Goal: Task Accomplishment & Management: Use online tool/utility

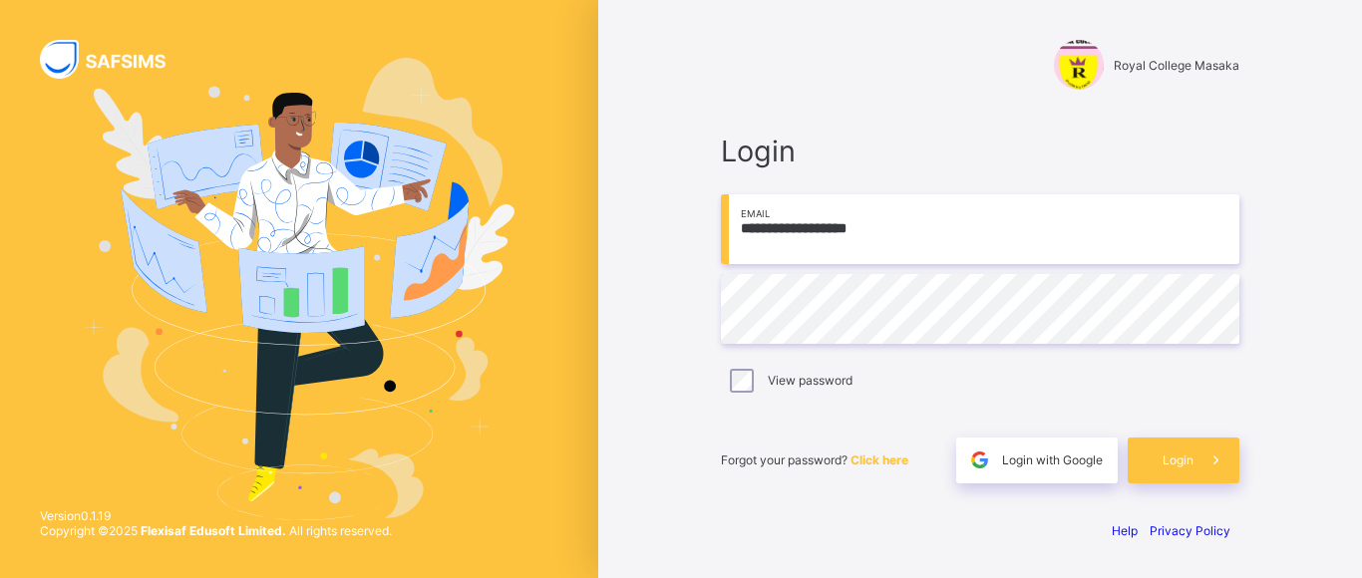
click at [911, 230] on input "**********" at bounding box center [980, 229] width 518 height 70
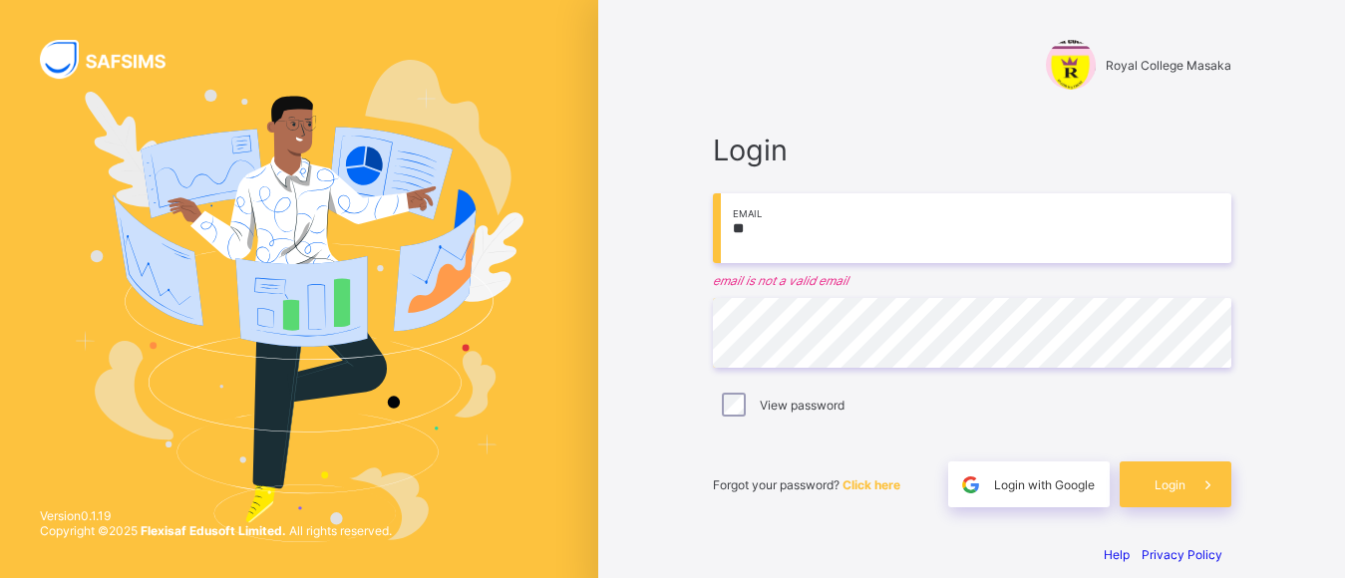
type input "*"
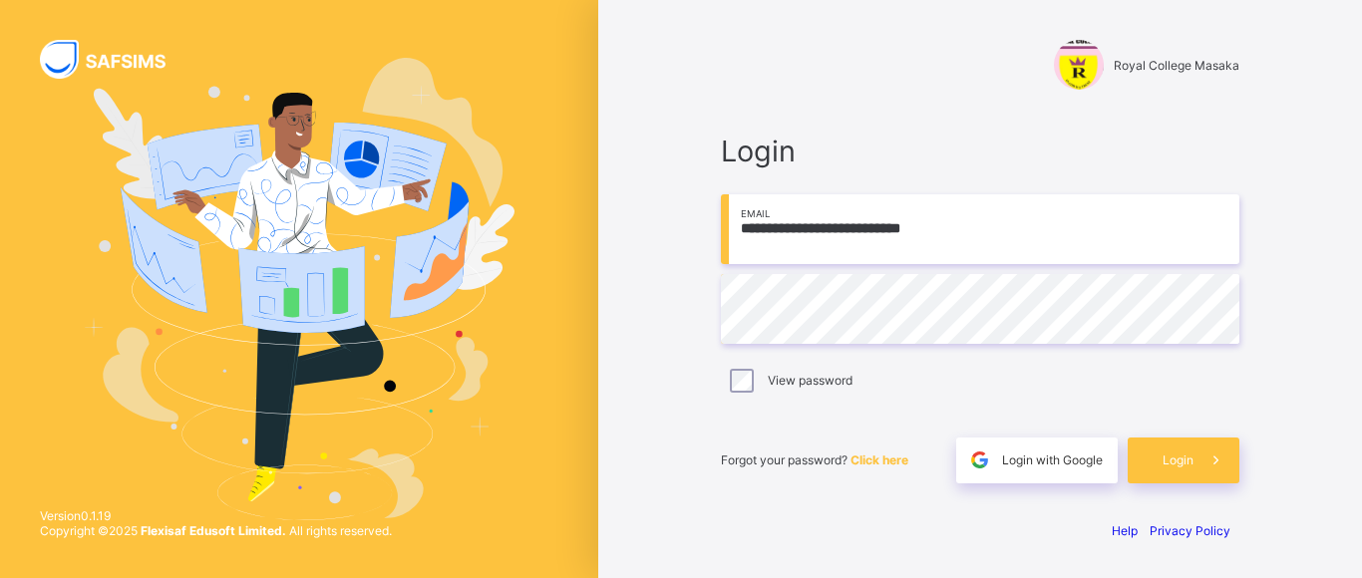
type input "**********"
click at [1161, 460] on div "Login" at bounding box center [1183, 461] width 112 height 46
click at [1185, 455] on span "Login" at bounding box center [1177, 460] width 31 height 15
click at [1065, 461] on span "Login with Google" at bounding box center [1052, 460] width 101 height 15
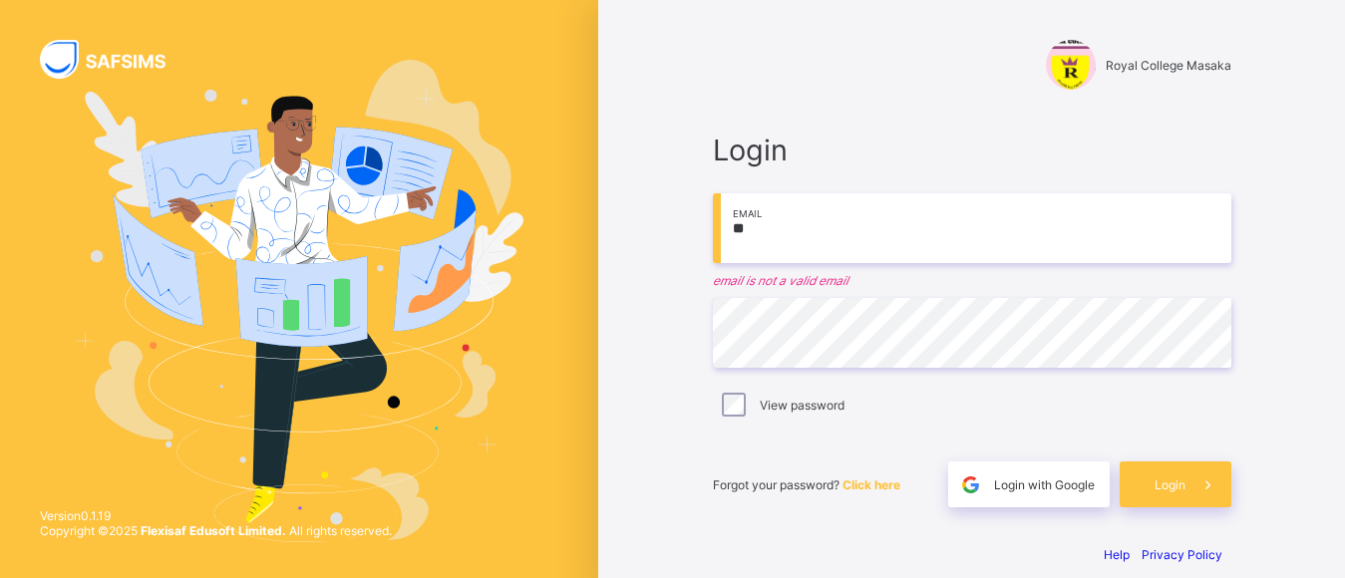
type input "*"
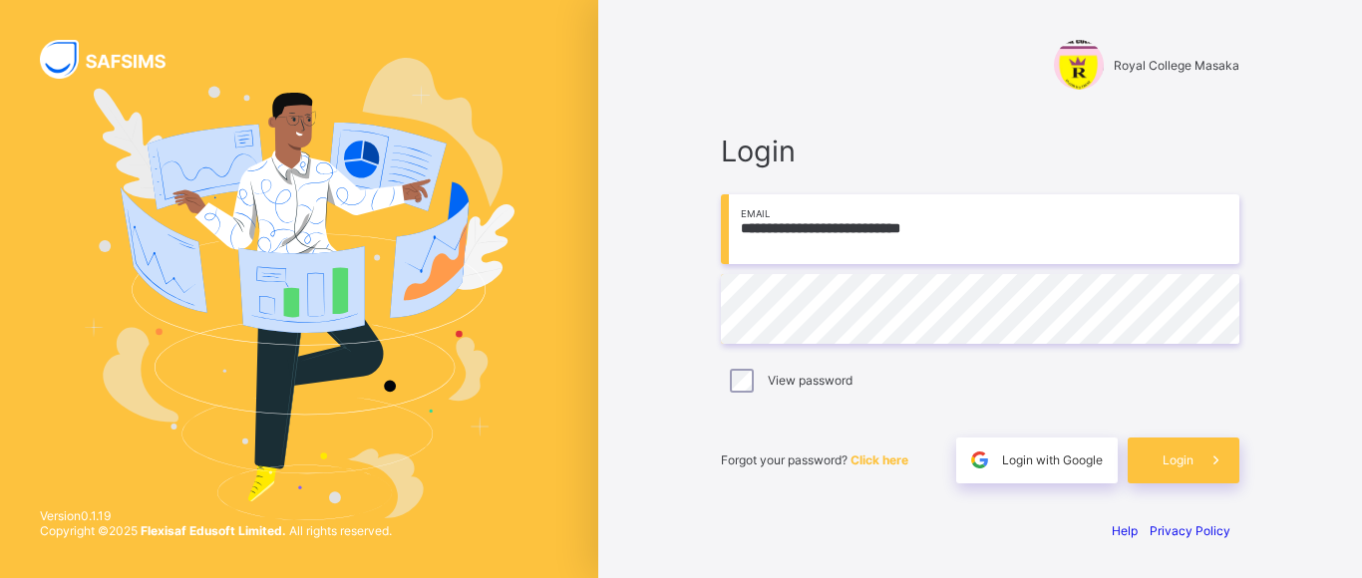
type input "**********"
drag, startPoint x: 0, startPoint y: 0, endPoint x: 955, endPoint y: 214, distance: 978.6
click at [955, 214] on input "**********" at bounding box center [980, 229] width 518 height 70
click at [1193, 454] on span at bounding box center [1216, 461] width 46 height 46
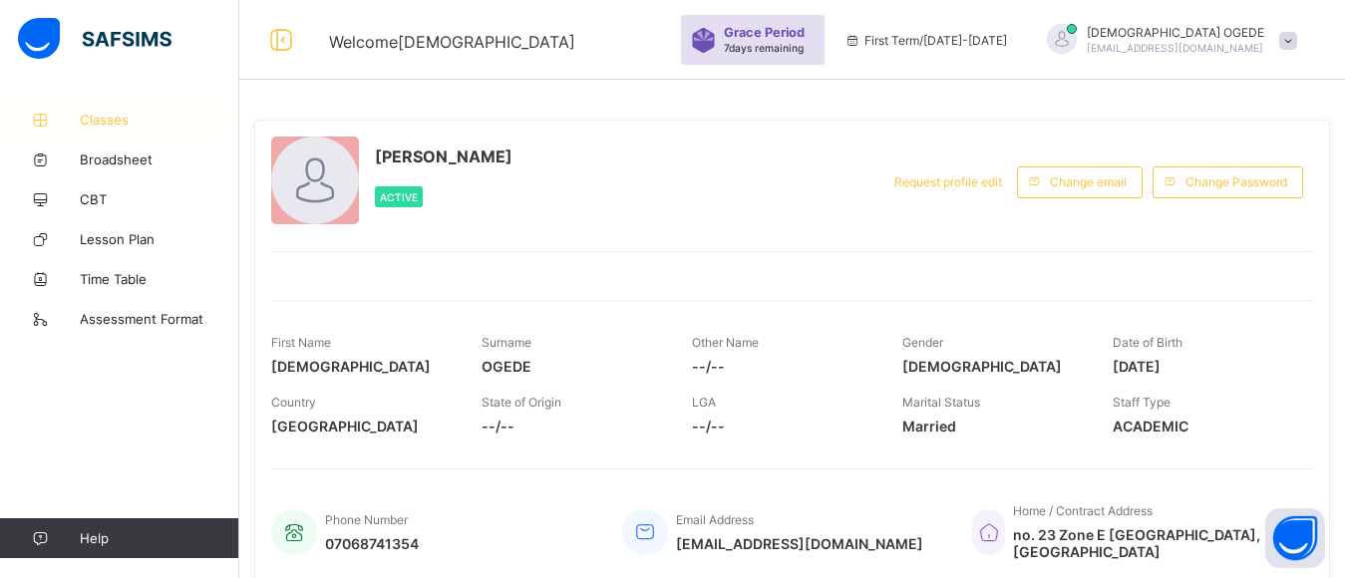
click at [83, 114] on span "Classes" at bounding box center [159, 120] width 159 height 16
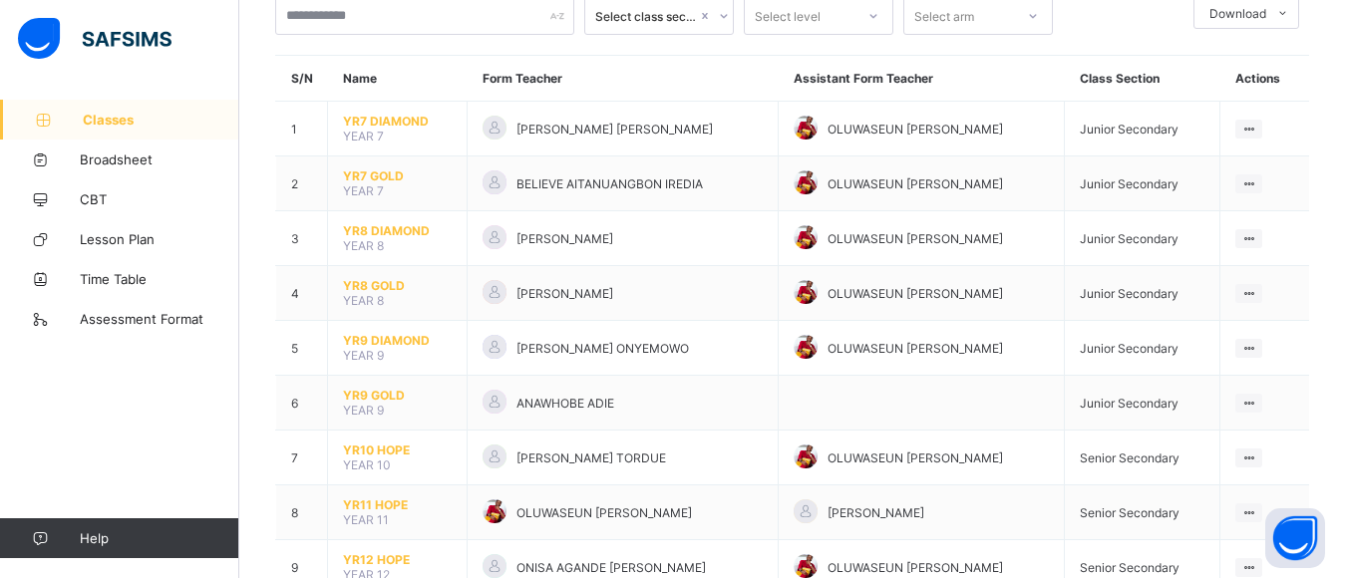
scroll to position [199, 0]
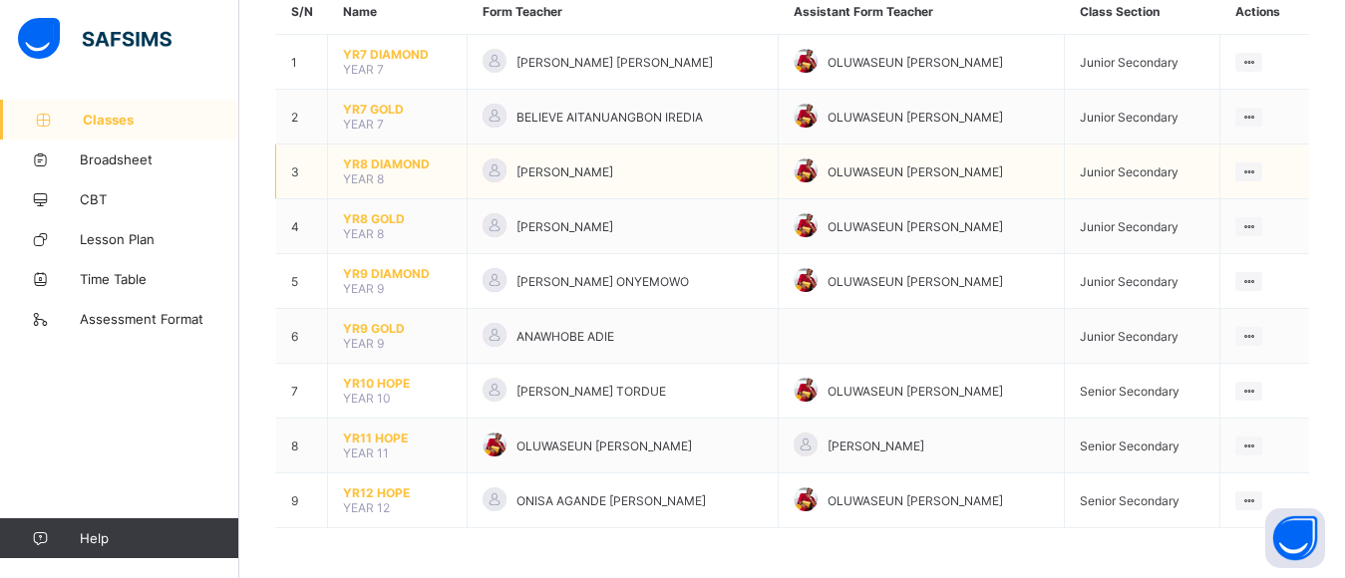
click at [456, 173] on td "YR8 DIAMOND YEAR 8" at bounding box center [398, 172] width 140 height 55
click at [431, 165] on span "YR8 DIAMOND" at bounding box center [397, 163] width 109 height 15
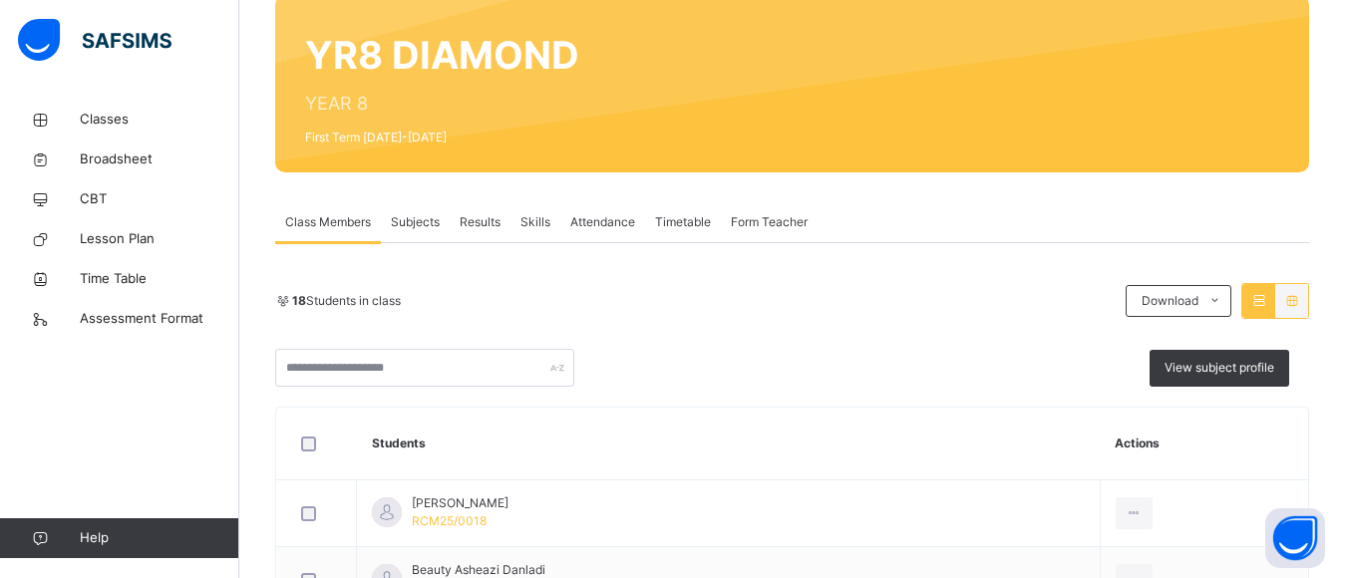
scroll to position [266, 0]
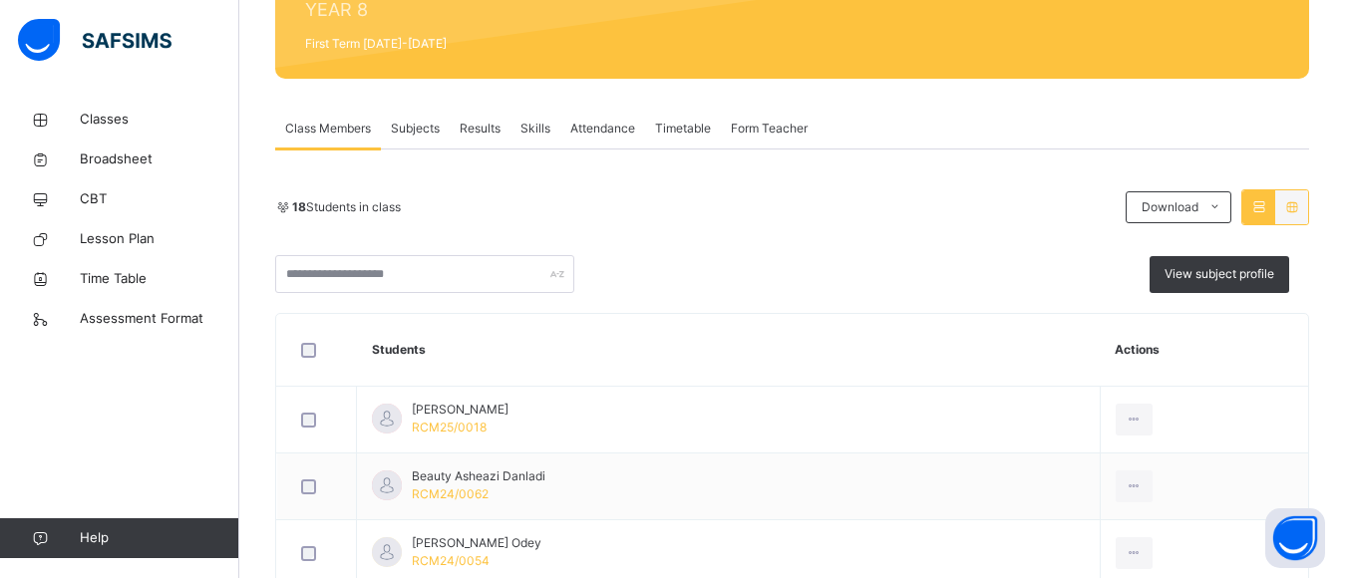
click at [1274, 195] on div at bounding box center [1258, 207] width 33 height 34
click at [1267, 208] on icon at bounding box center [1258, 206] width 17 height 15
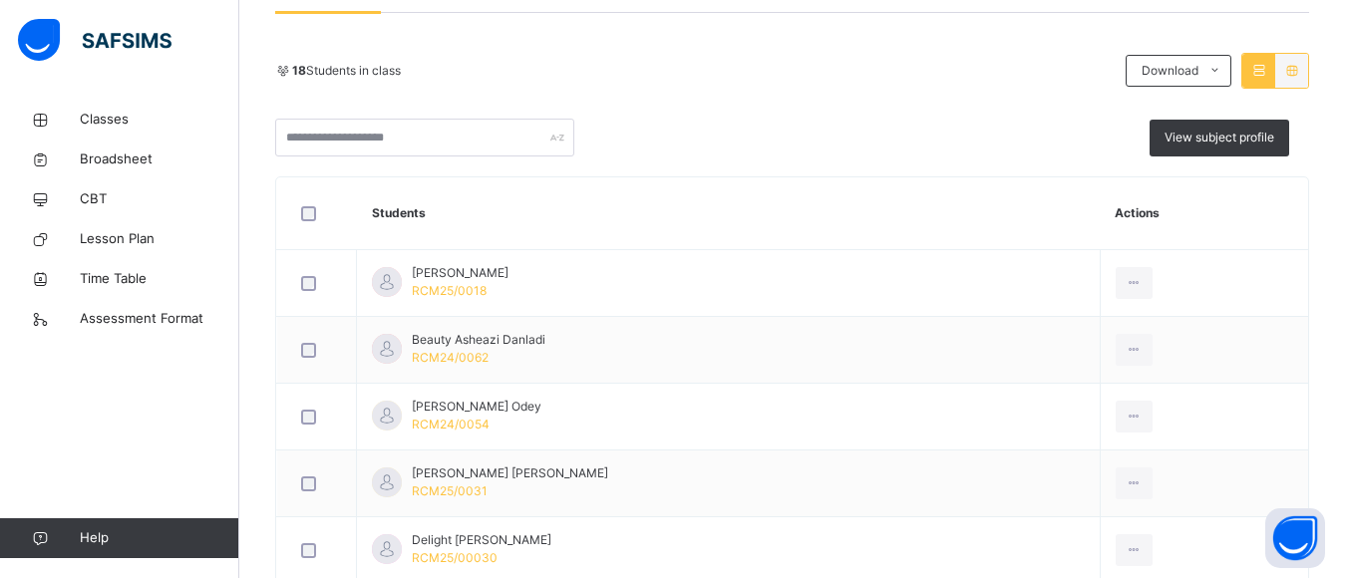
scroll to position [390, 0]
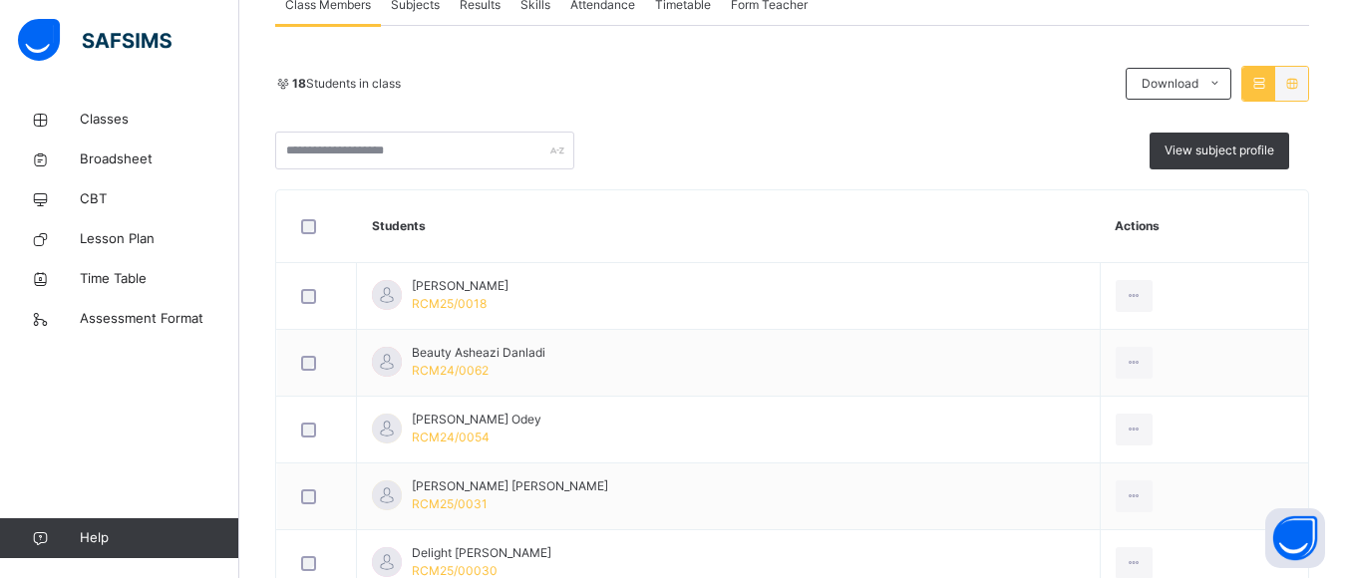
click at [1270, 75] on div at bounding box center [1258, 84] width 33 height 34
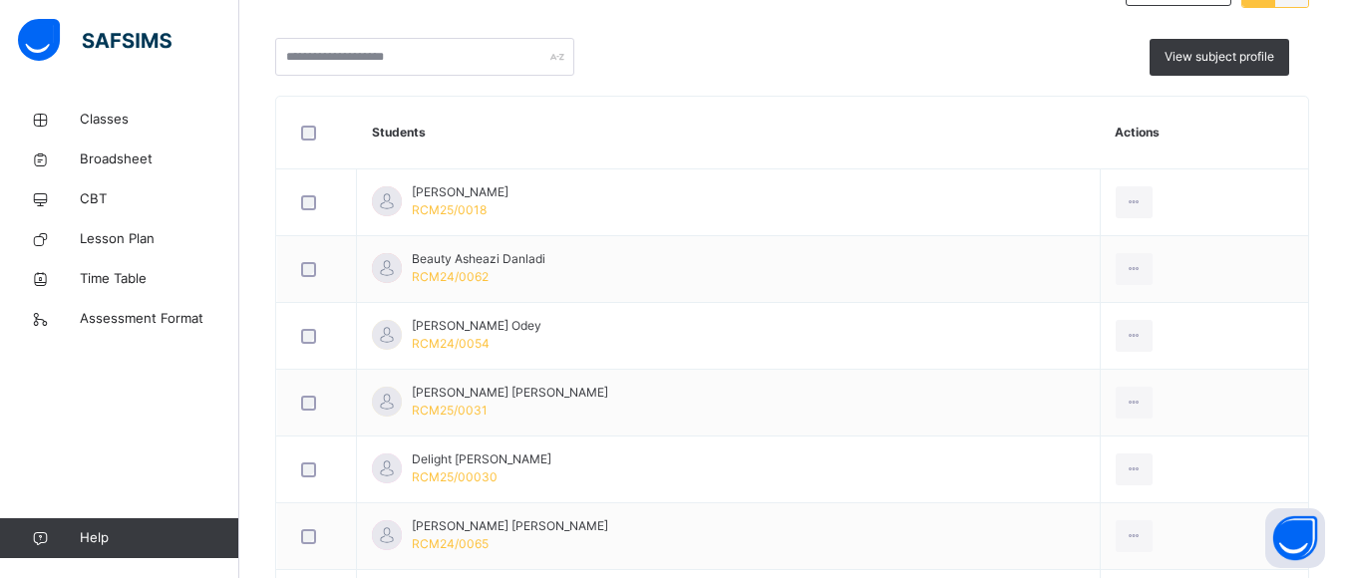
scroll to position [351, 0]
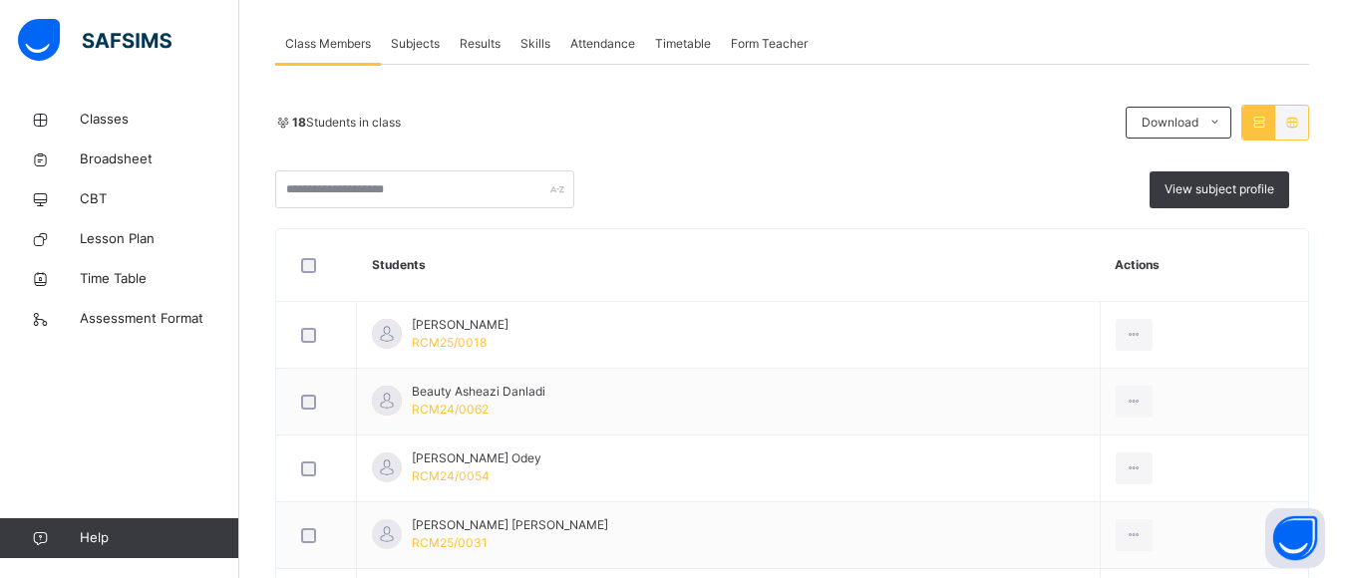
click at [585, 40] on span "Attendance" at bounding box center [602, 44] width 65 height 18
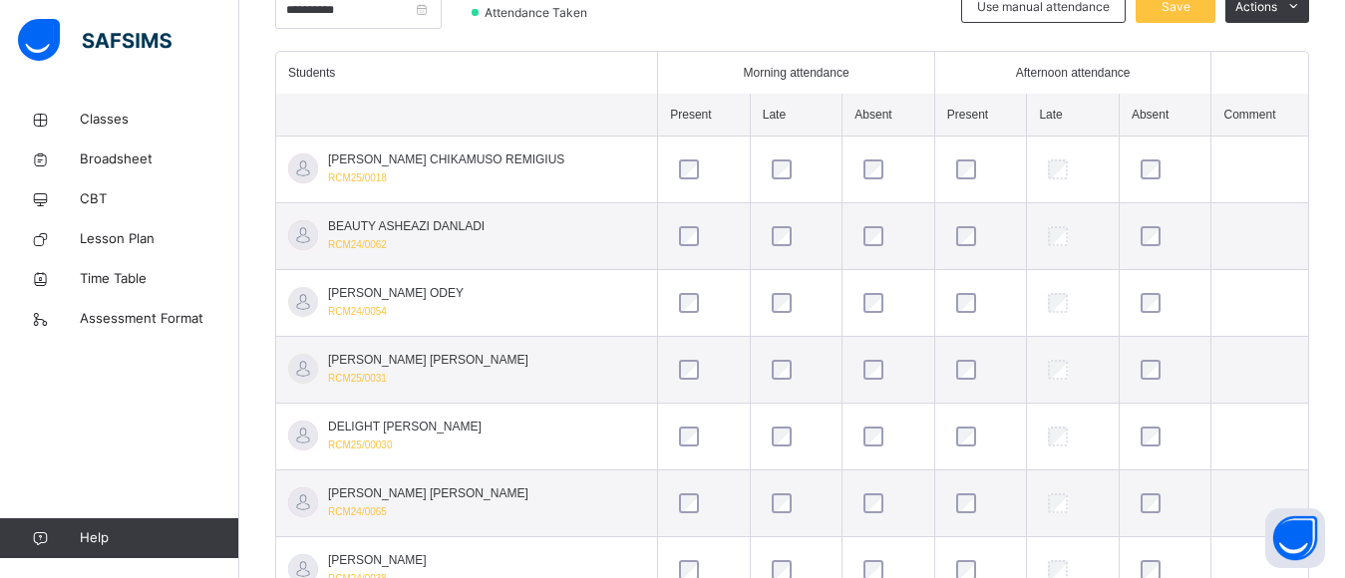
scroll to position [512, 0]
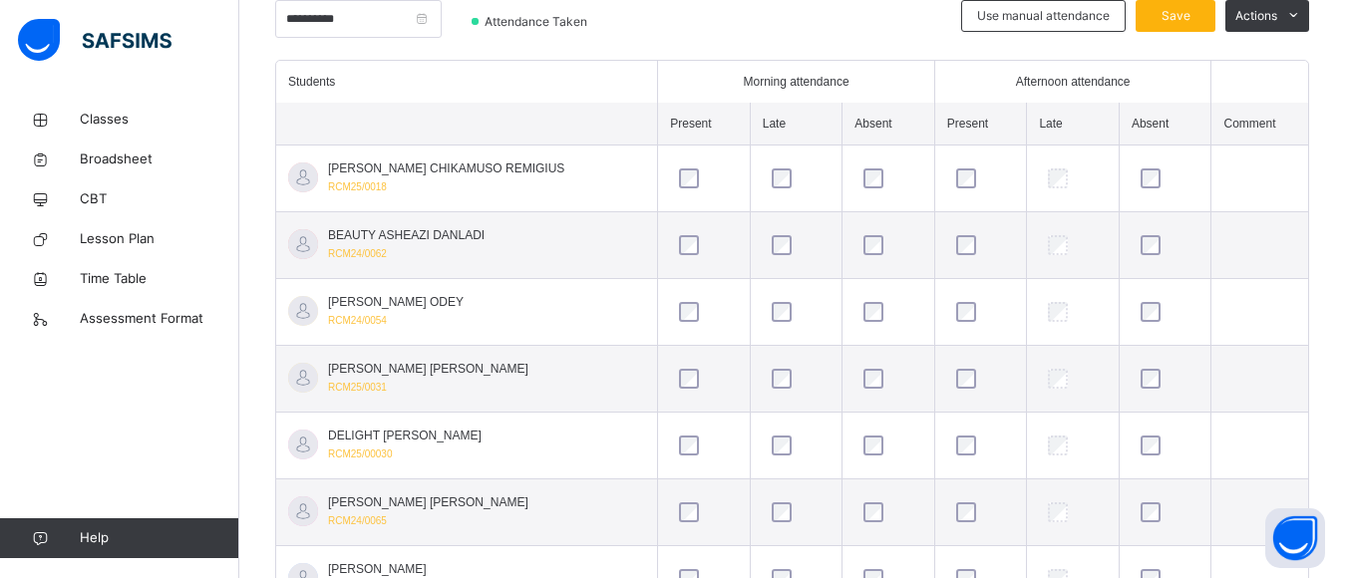
click at [1183, 8] on span "Save" at bounding box center [1175, 16] width 50 height 18
click at [1183, 8] on div "Save" at bounding box center [1175, 16] width 80 height 32
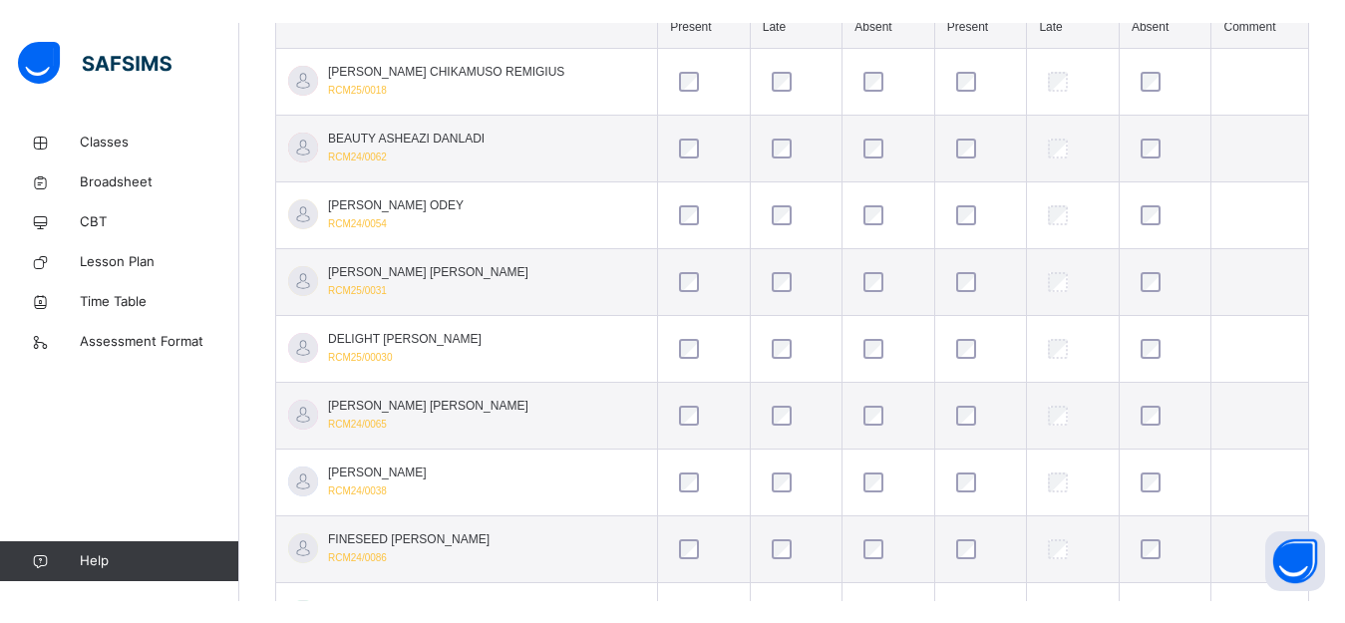
scroll to position [566, 0]
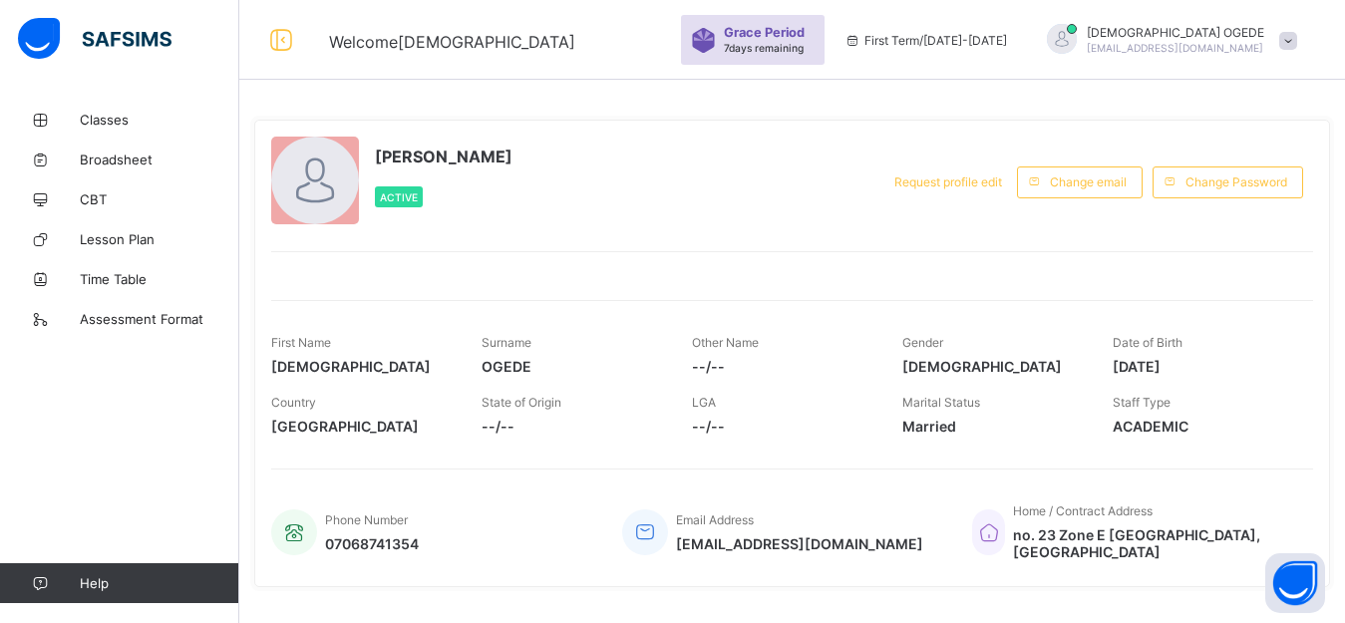
click at [1297, 36] on span at bounding box center [1288, 41] width 18 height 18
click at [1224, 199] on span "Logout" at bounding box center [1232, 196] width 132 height 23
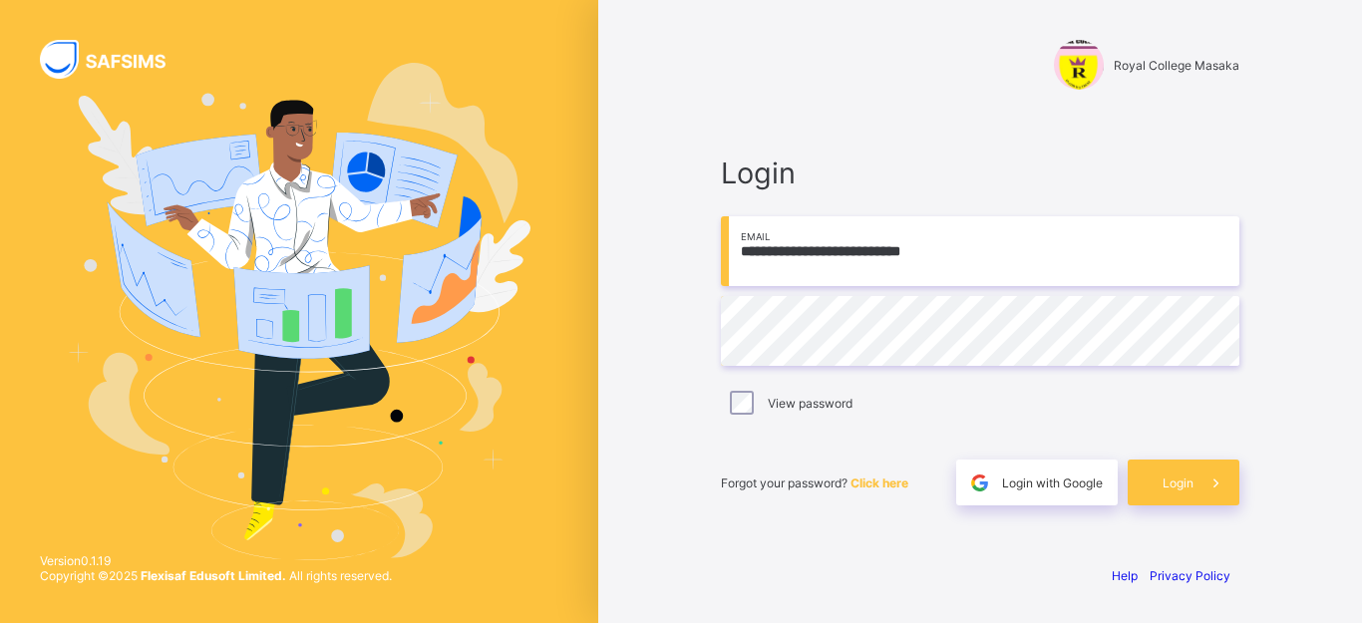
click at [1039, 263] on input "**********" at bounding box center [980, 251] width 518 height 70
type input "**********"
click at [1185, 488] on span "Login" at bounding box center [1177, 482] width 31 height 15
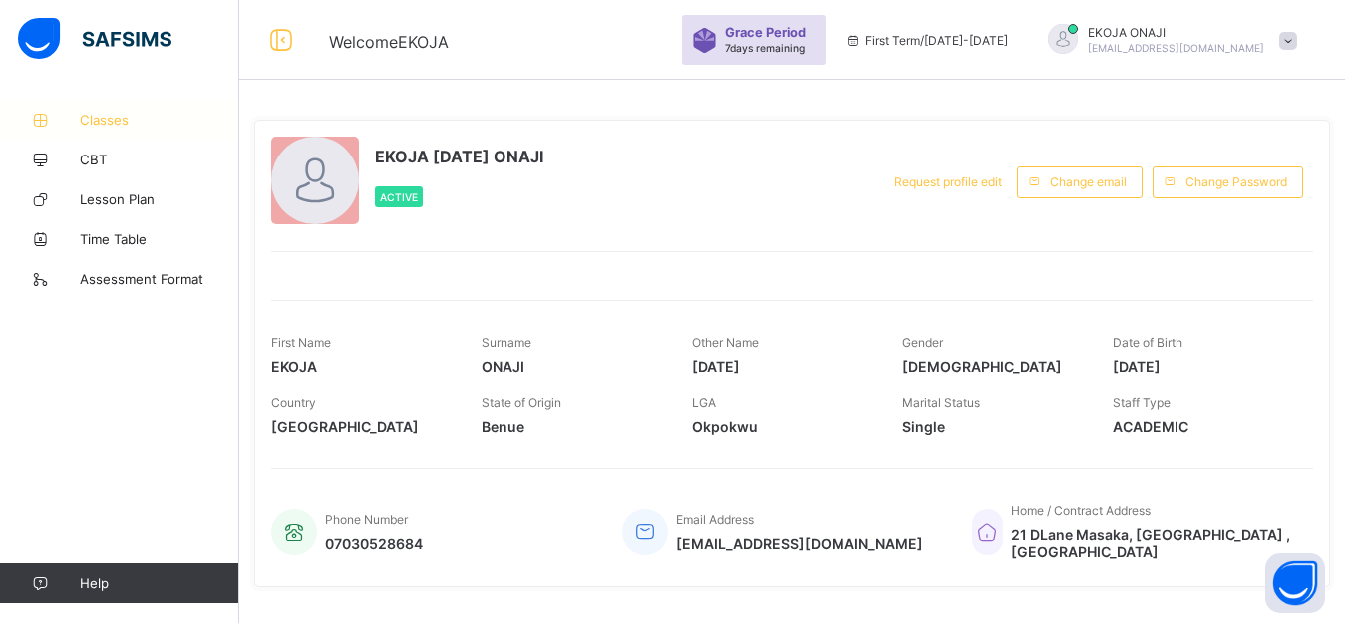
click at [101, 115] on span "Classes" at bounding box center [159, 120] width 159 height 16
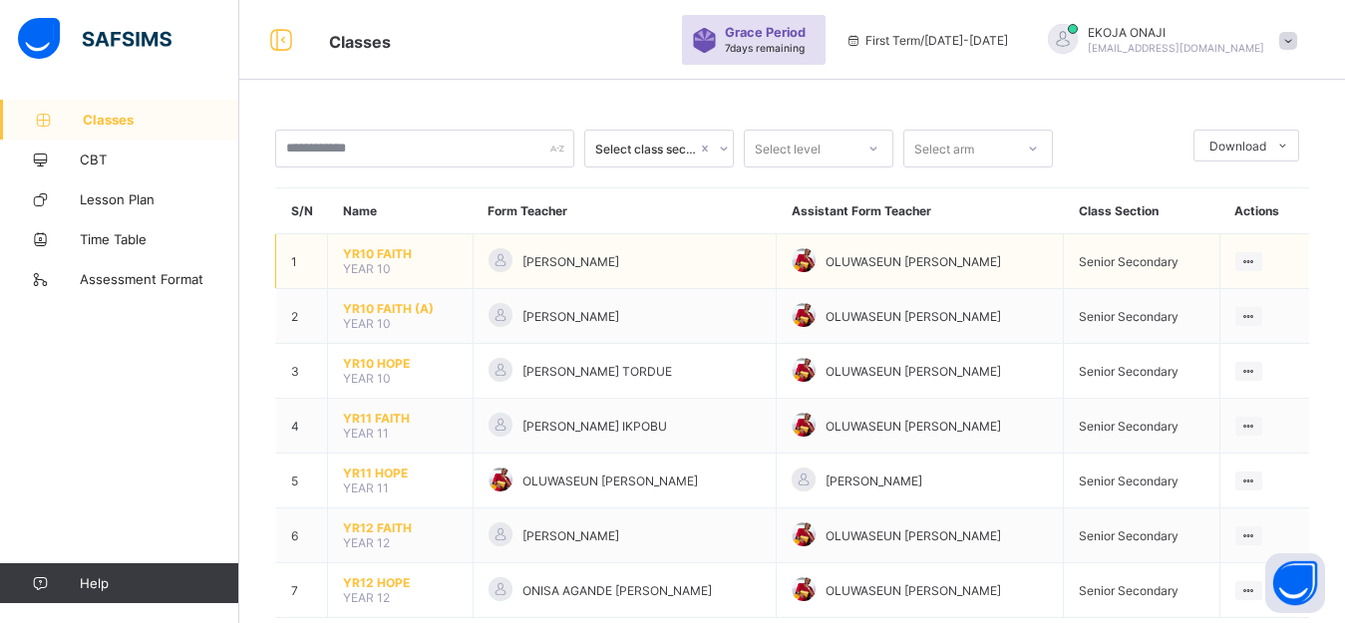
click at [388, 258] on span "YR10 FAITH" at bounding box center [400, 253] width 115 height 15
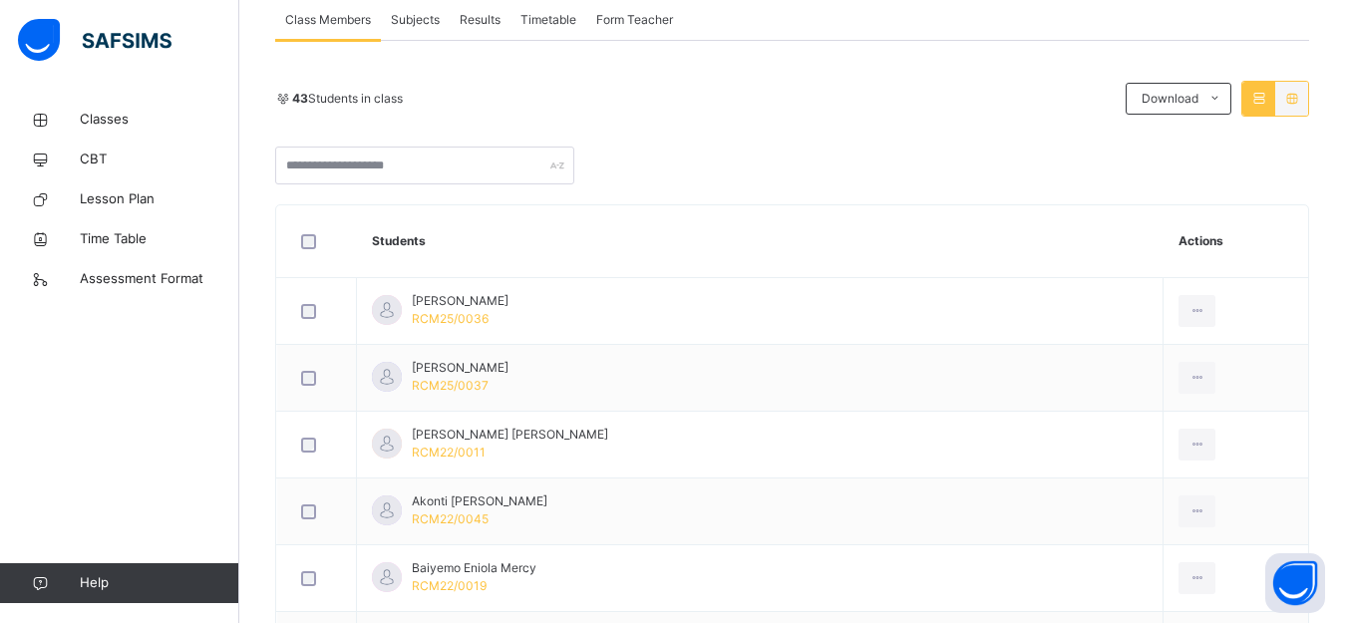
scroll to position [111, 0]
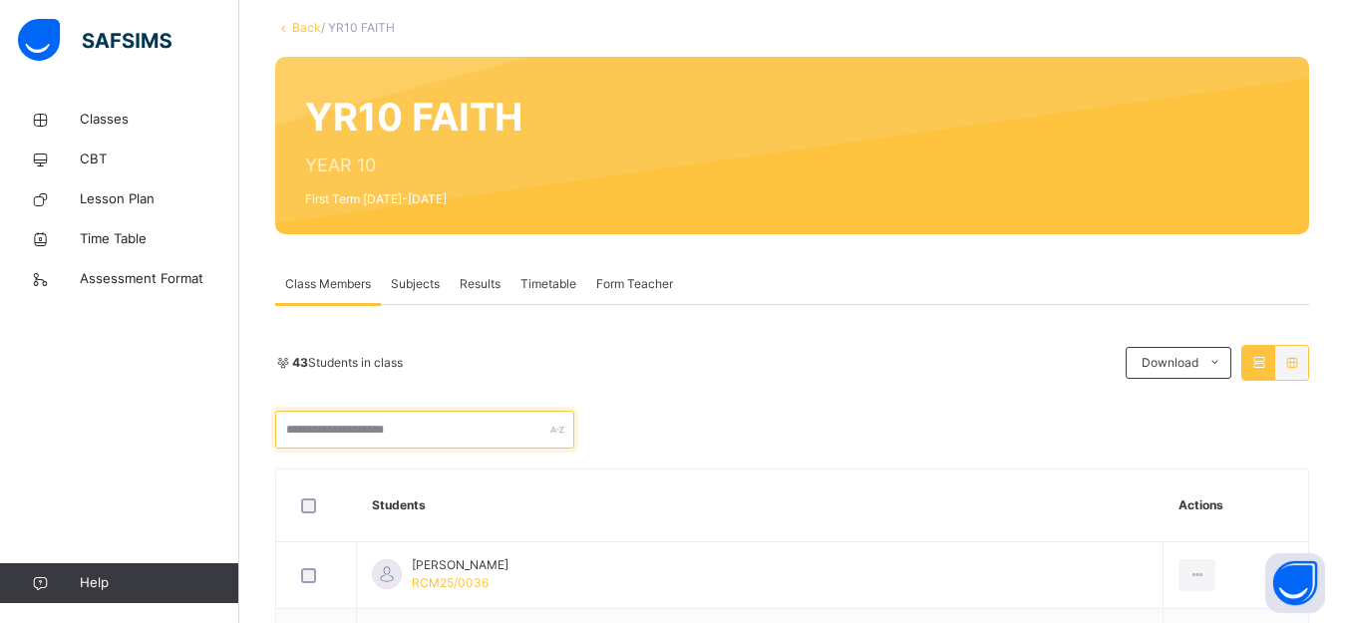
click at [507, 431] on input "text" at bounding box center [424, 430] width 299 height 38
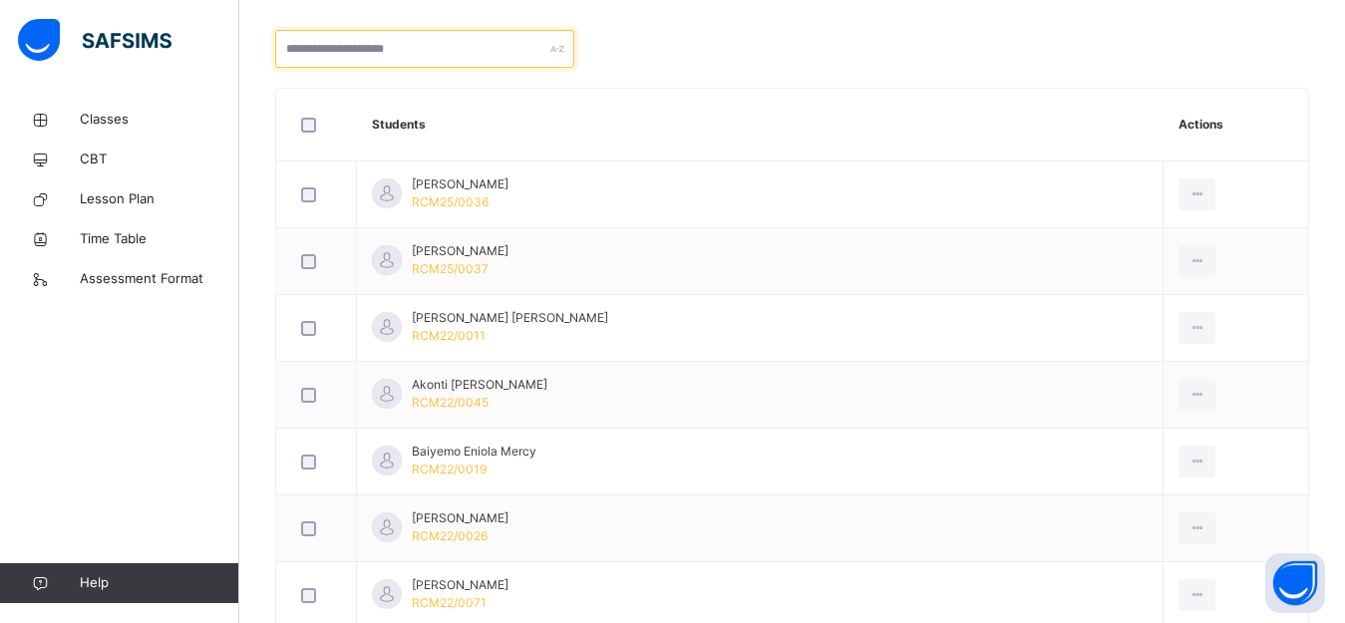
scroll to position [485, 0]
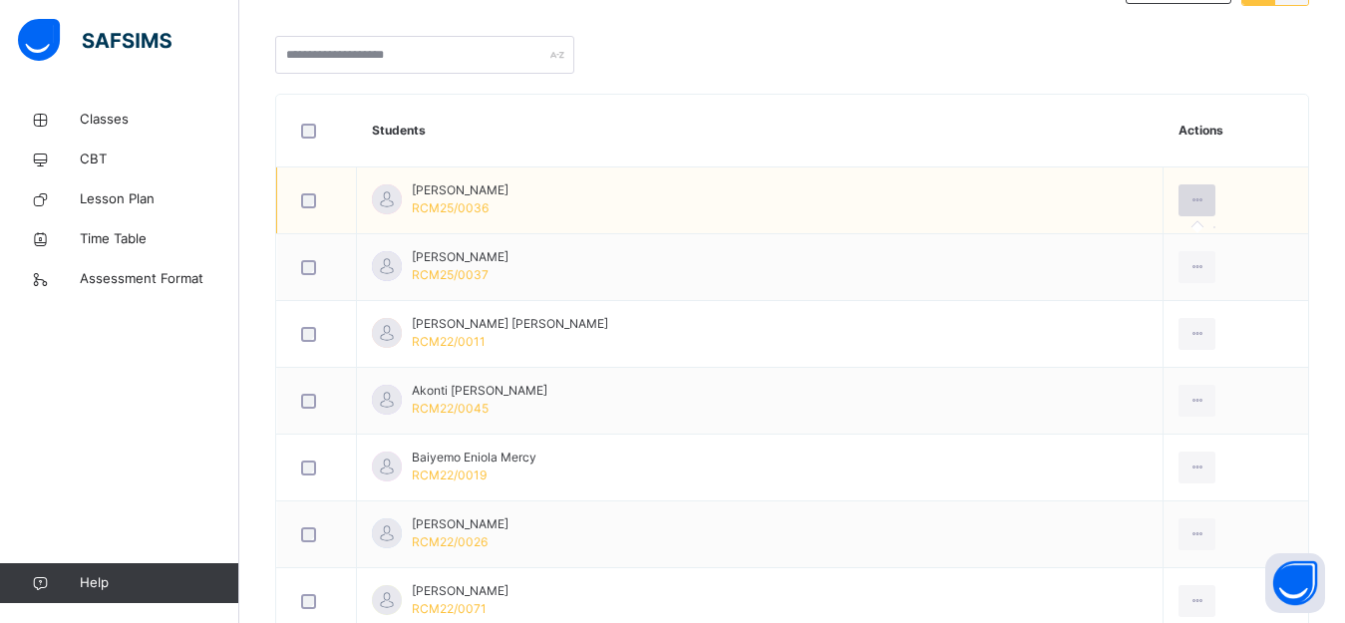
click at [1188, 197] on icon at bounding box center [1196, 200] width 17 height 18
click at [456, 204] on span "RCM25/0036" at bounding box center [450, 207] width 77 height 15
click at [386, 200] on div at bounding box center [387, 199] width 30 height 30
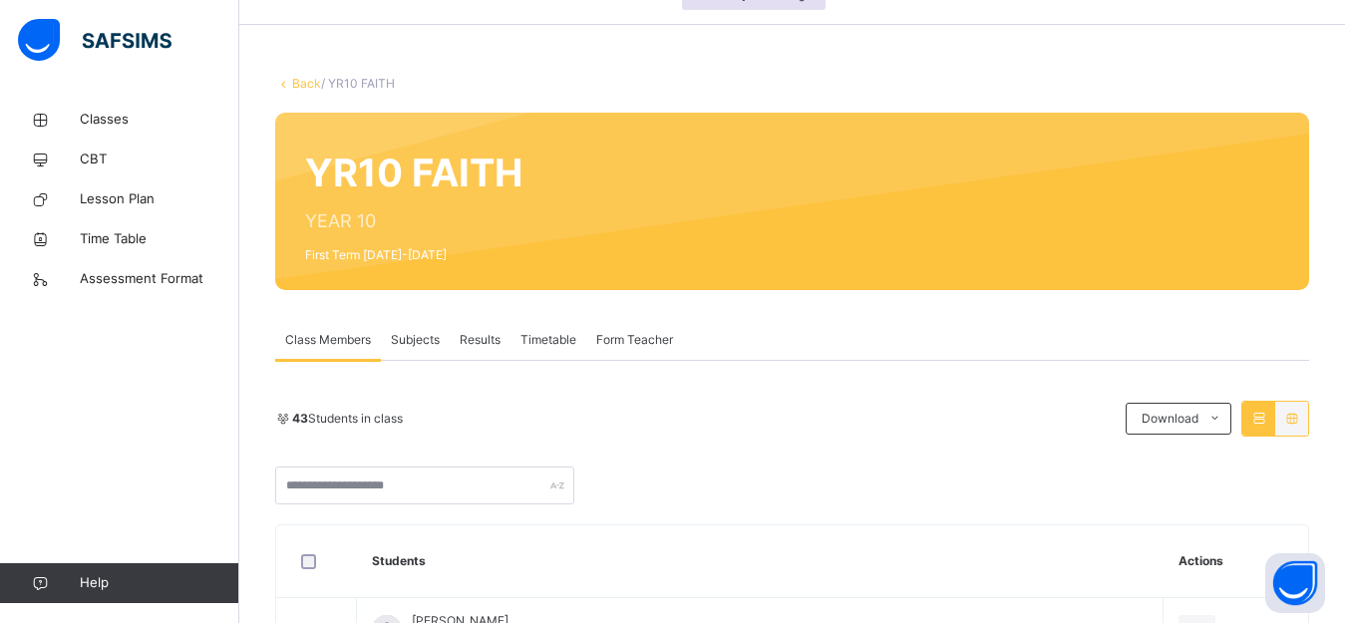
scroll to position [62, 0]
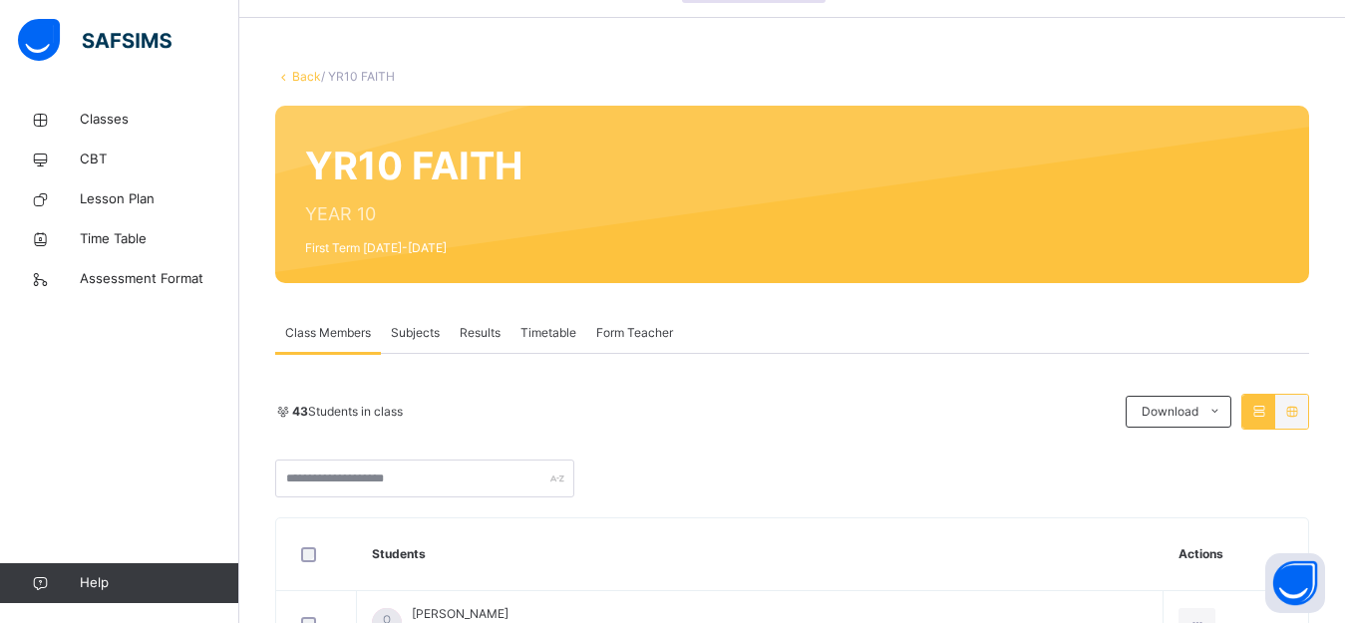
click at [482, 332] on span "Results" at bounding box center [479, 333] width 41 height 18
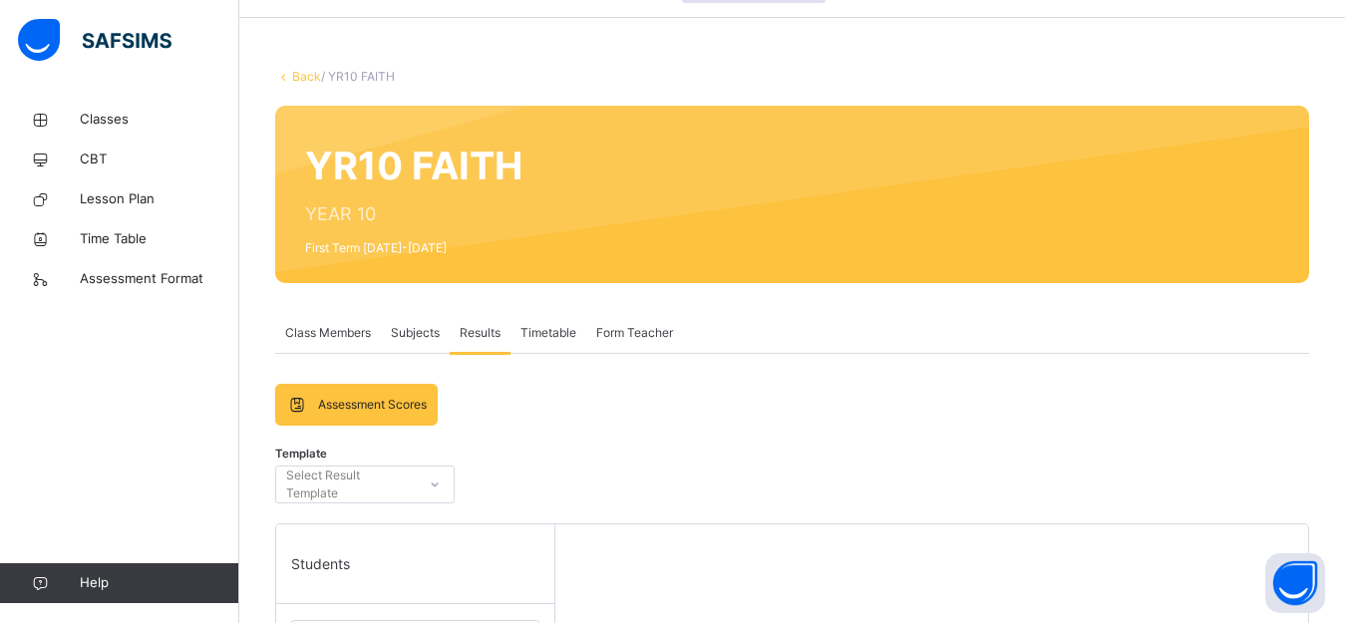
click at [436, 483] on icon at bounding box center [435, 484] width 12 height 20
click at [436, 483] on icon at bounding box center [435, 484] width 7 height 4
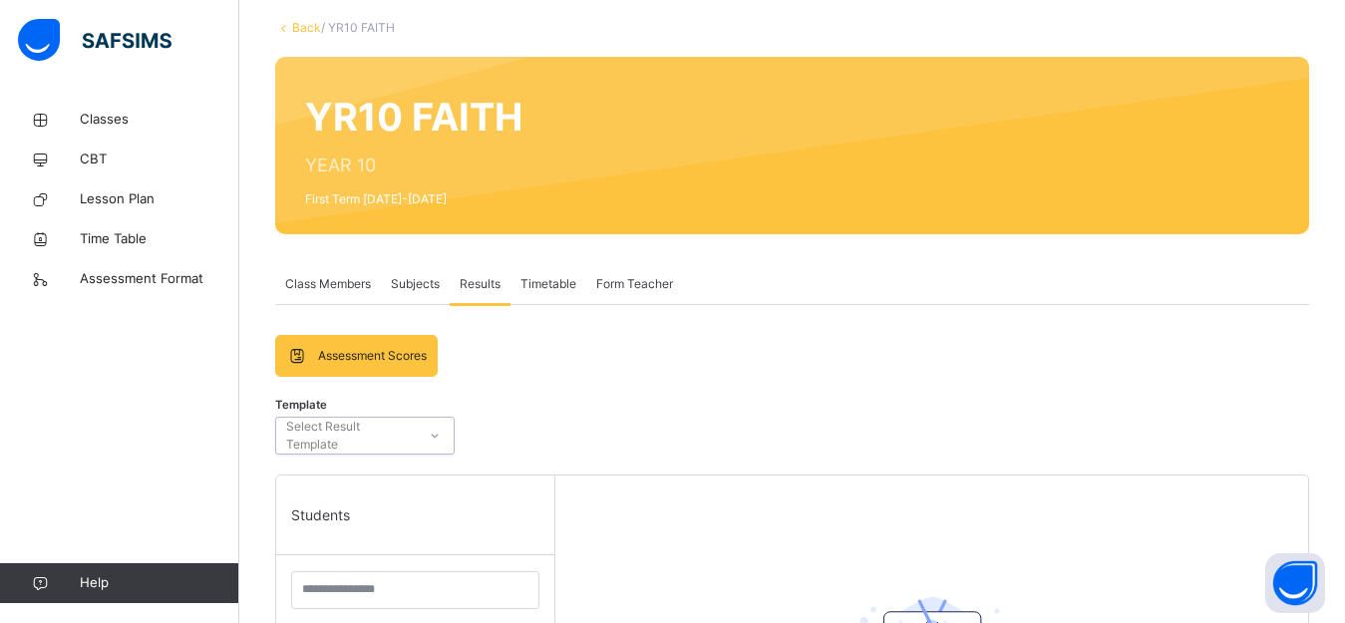
scroll to position [38, 0]
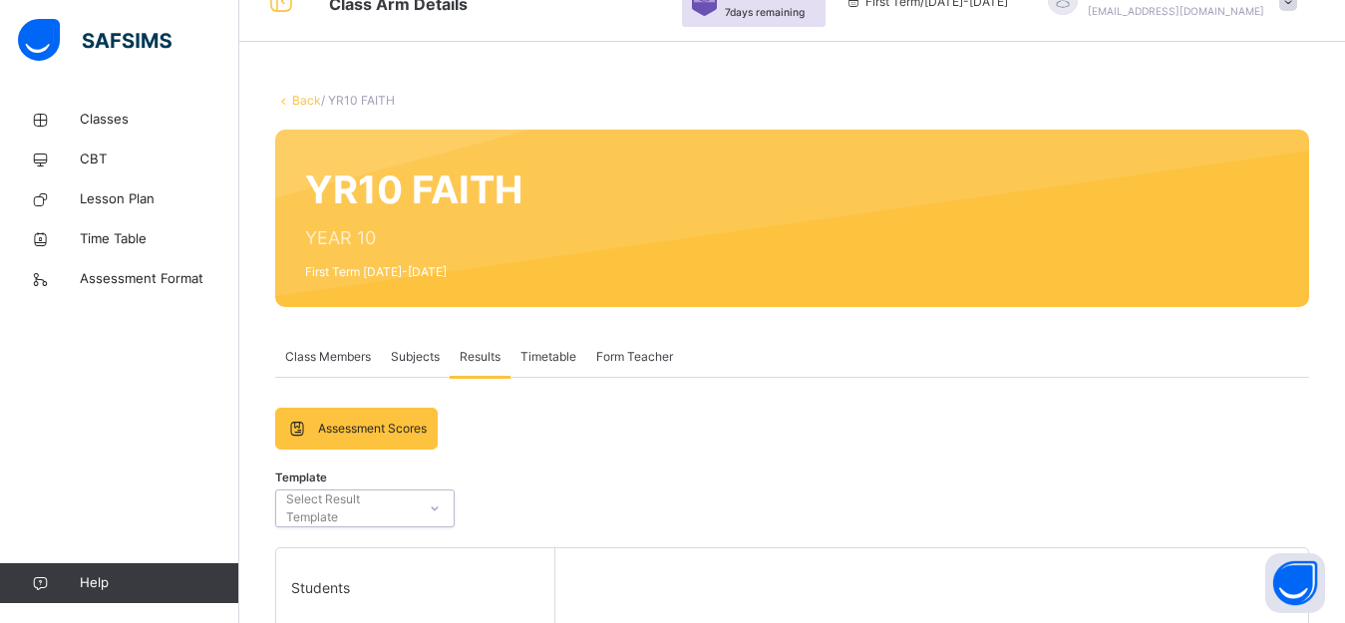
click at [406, 353] on span "Subjects" at bounding box center [415, 357] width 49 height 18
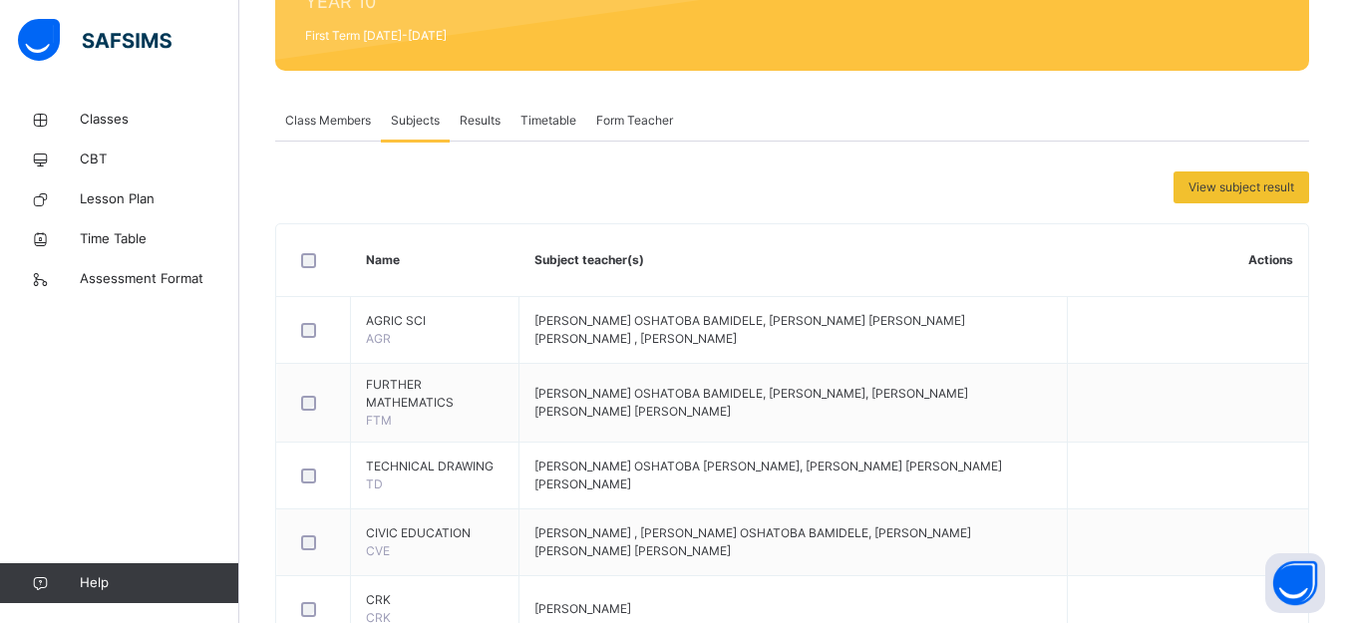
scroll to position [0, 0]
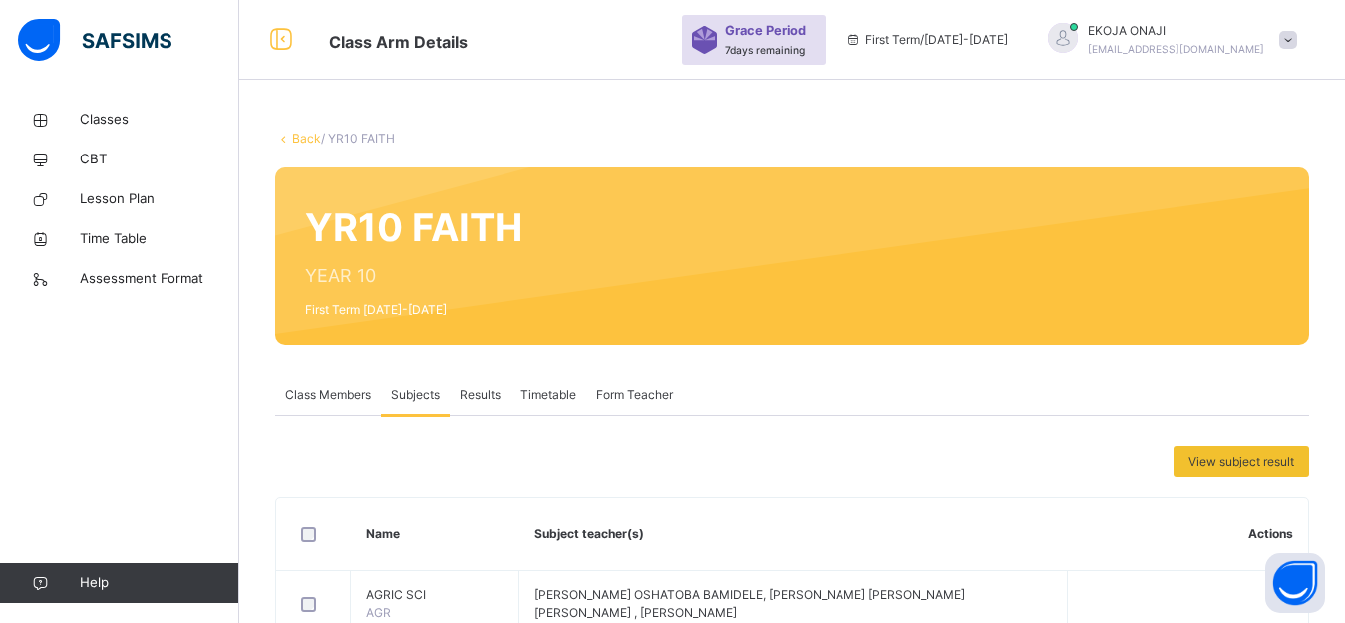
click at [337, 401] on span "Class Members" at bounding box center [328, 395] width 86 height 18
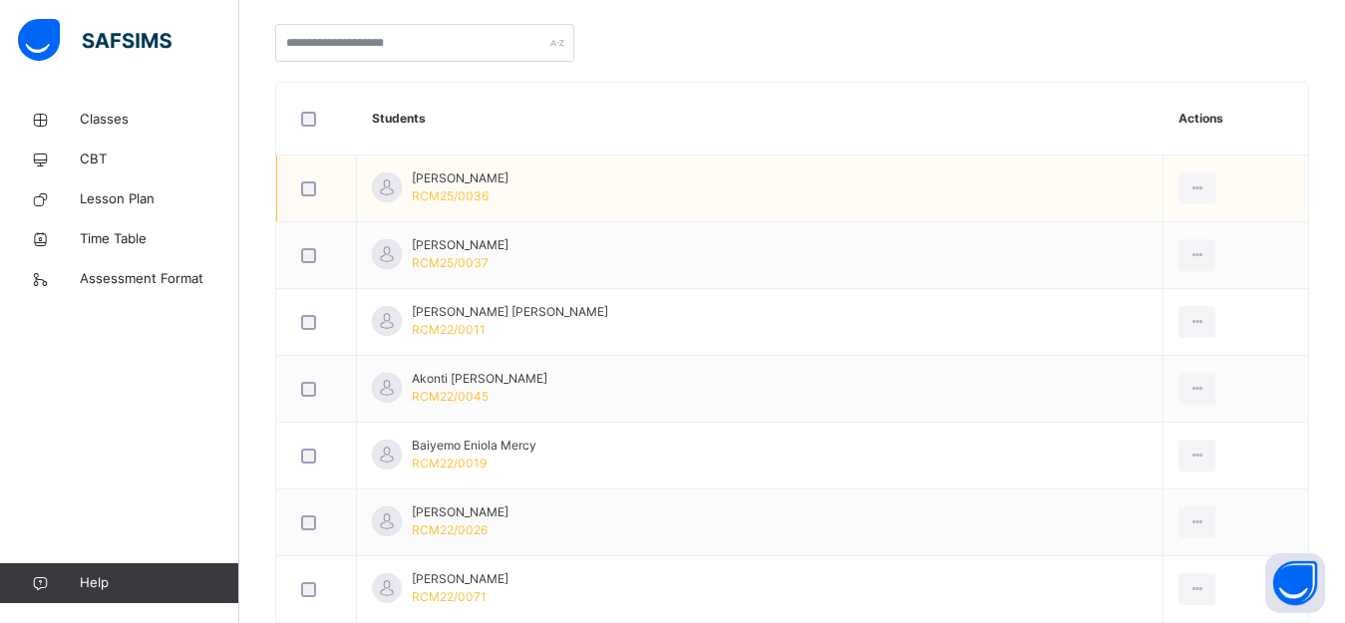
scroll to position [449, 0]
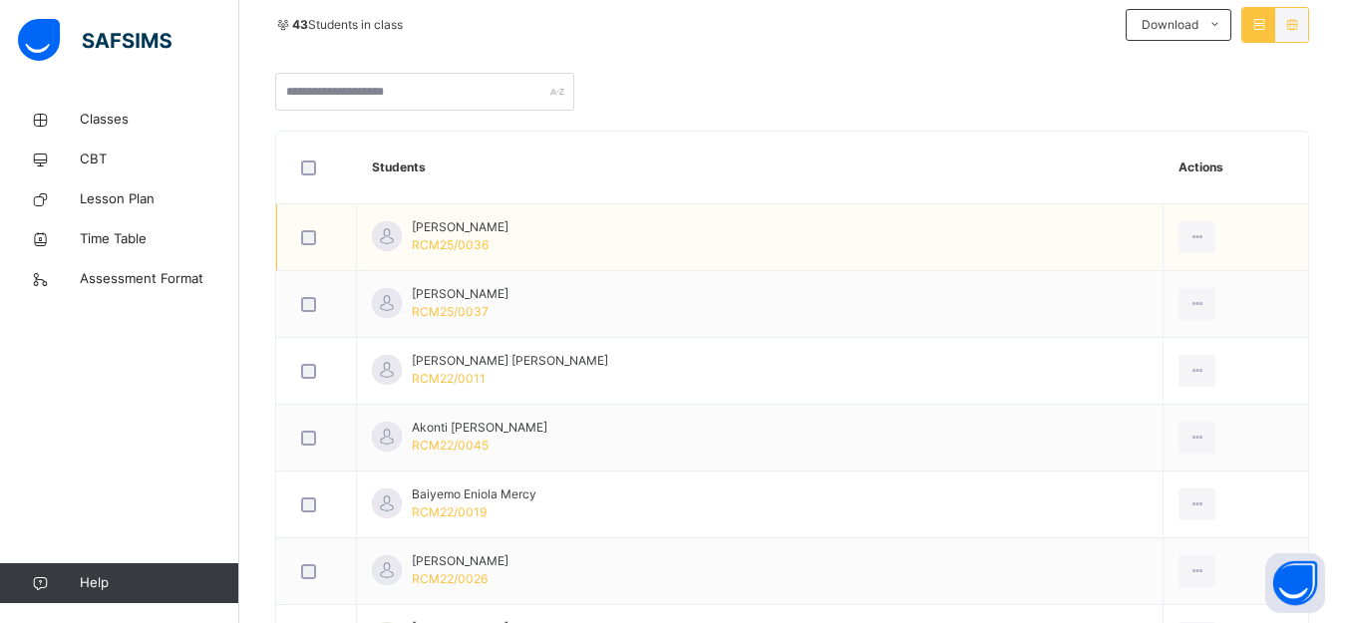
click at [629, 244] on td "Abdulrahman Olaleye RCM25/0036" at bounding box center [760, 237] width 806 height 67
click at [1188, 230] on icon at bounding box center [1196, 237] width 17 height 18
click at [1188, 239] on icon at bounding box center [1196, 237] width 17 height 18
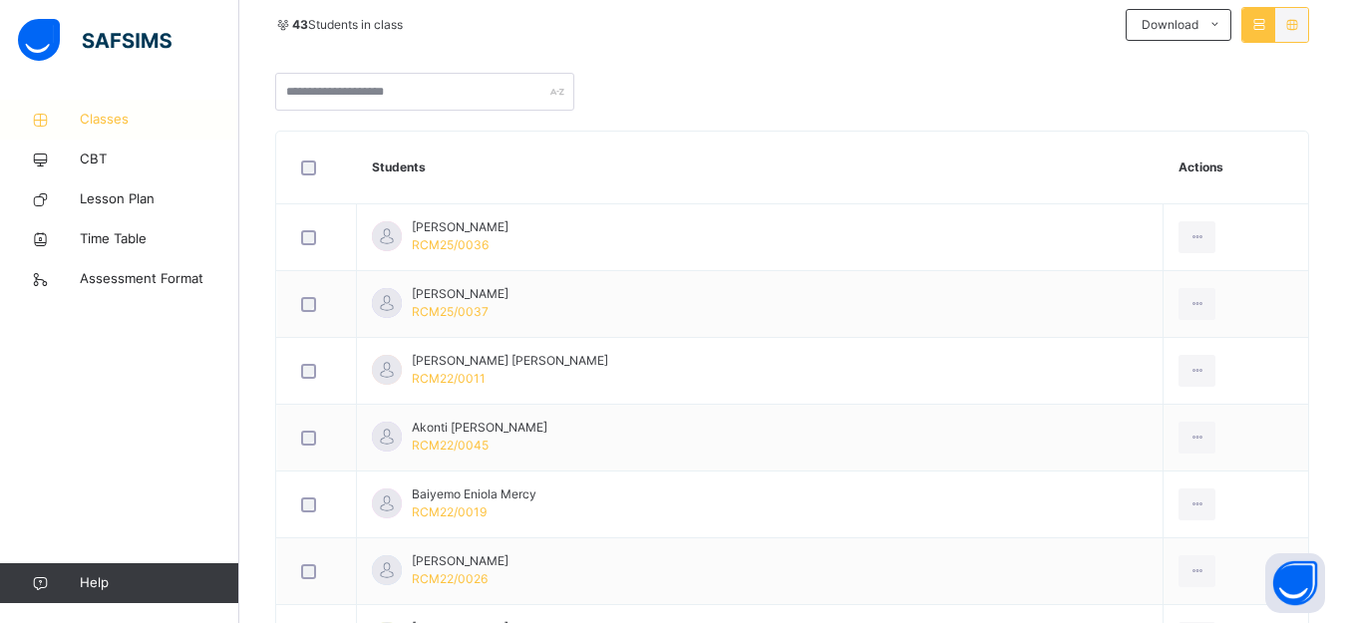
click at [113, 110] on span "Classes" at bounding box center [159, 120] width 159 height 20
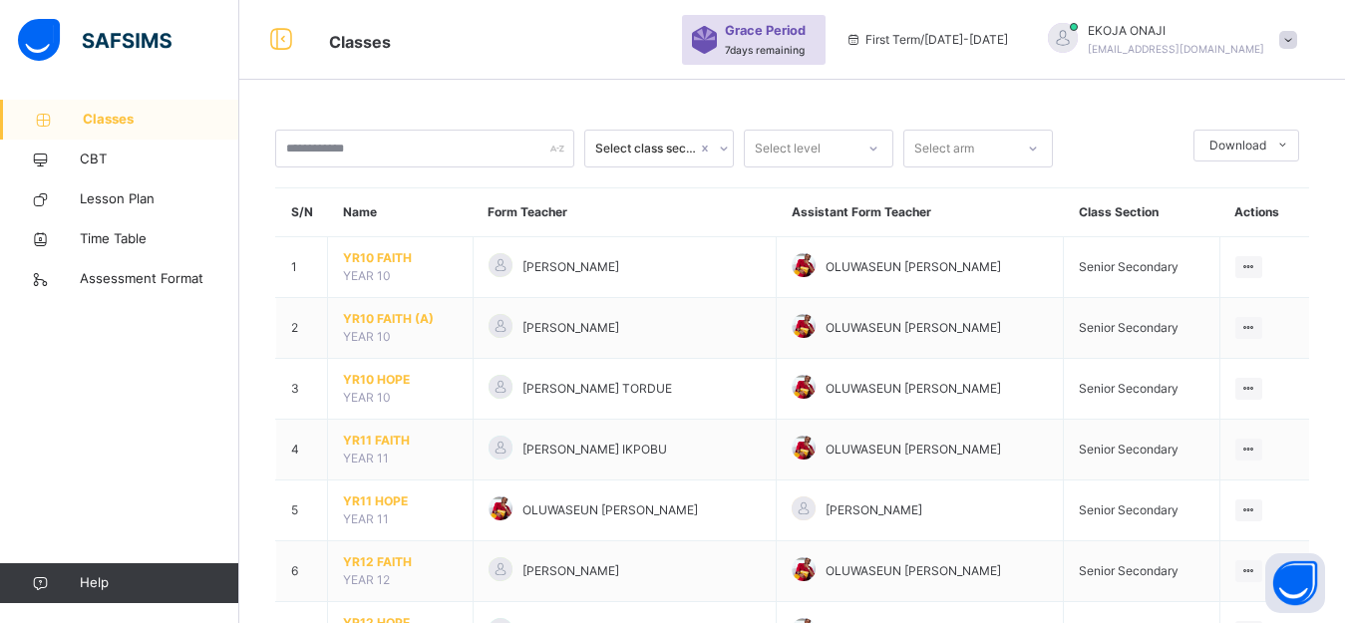
click at [720, 143] on icon at bounding box center [724, 149] width 12 height 20
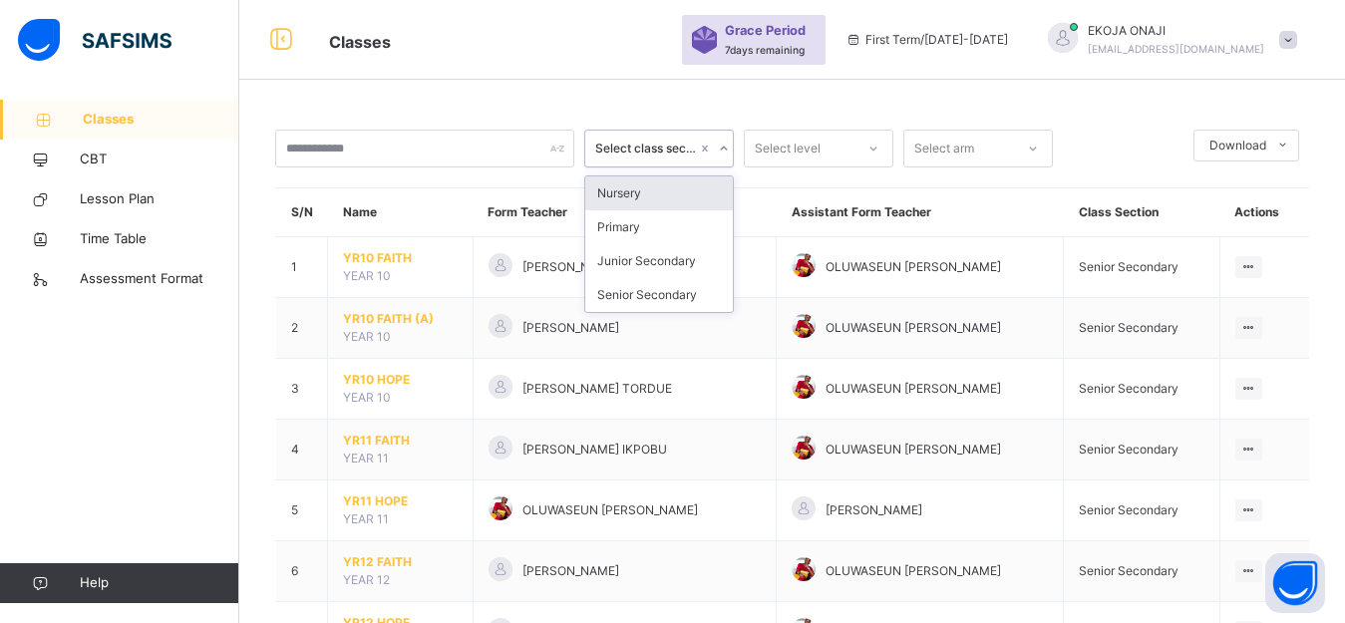
click at [722, 146] on icon at bounding box center [724, 149] width 12 height 20
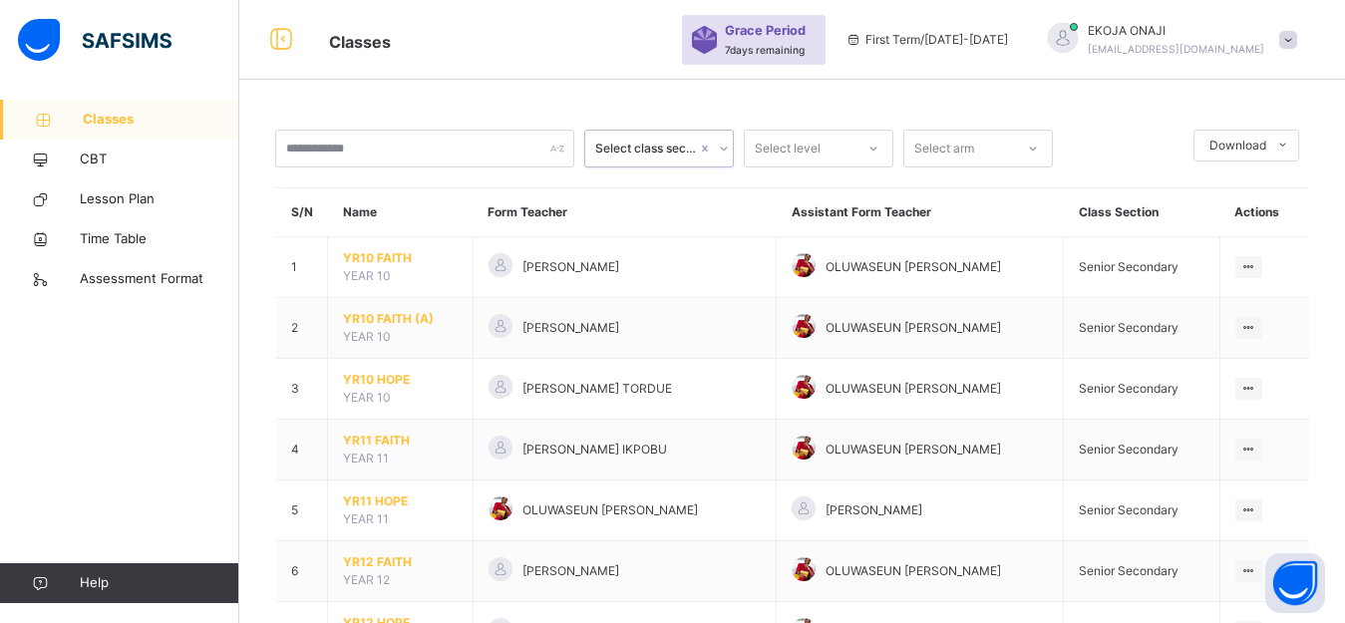
click at [839, 148] on div "Select level" at bounding box center [800, 149] width 110 height 31
click at [816, 187] on div "YR10" at bounding box center [819, 193] width 148 height 34
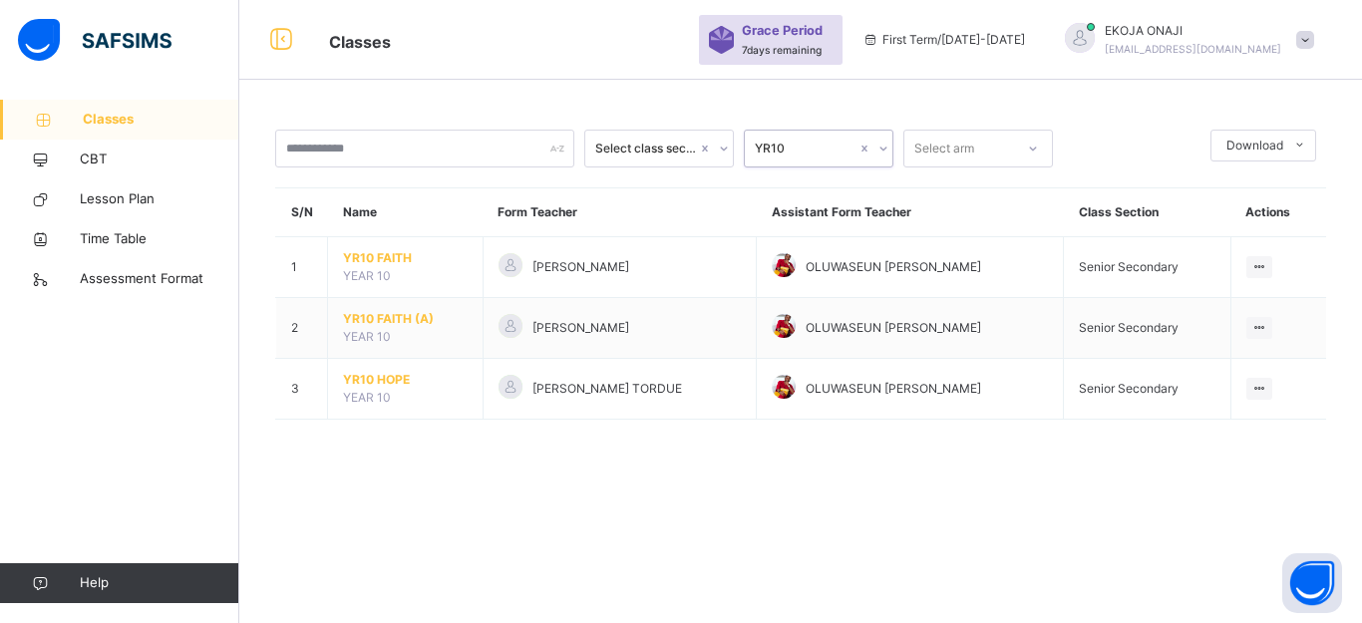
click at [973, 147] on div "Select arm" at bounding box center [944, 149] width 60 height 38
click at [941, 197] on div "FAITH" at bounding box center [978, 193] width 148 height 34
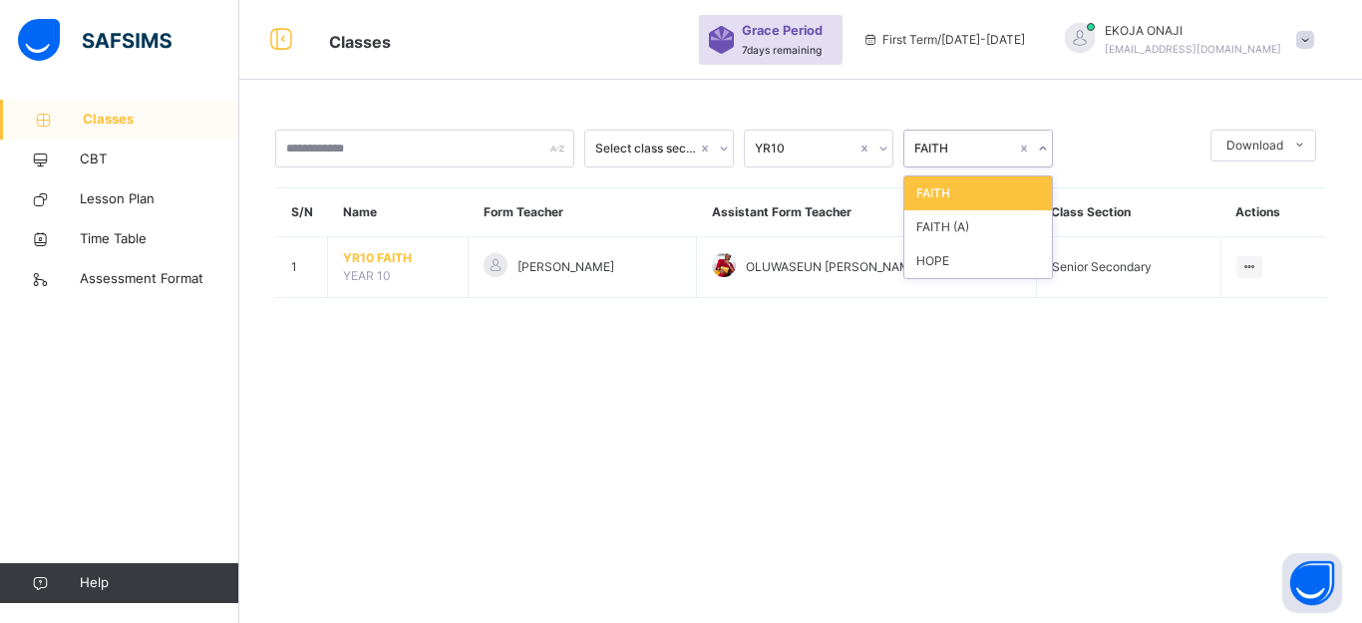
click at [1006, 146] on div "FAITH" at bounding box center [965, 149] width 102 height 18
click at [954, 225] on div "FAITH (A)" at bounding box center [978, 227] width 148 height 34
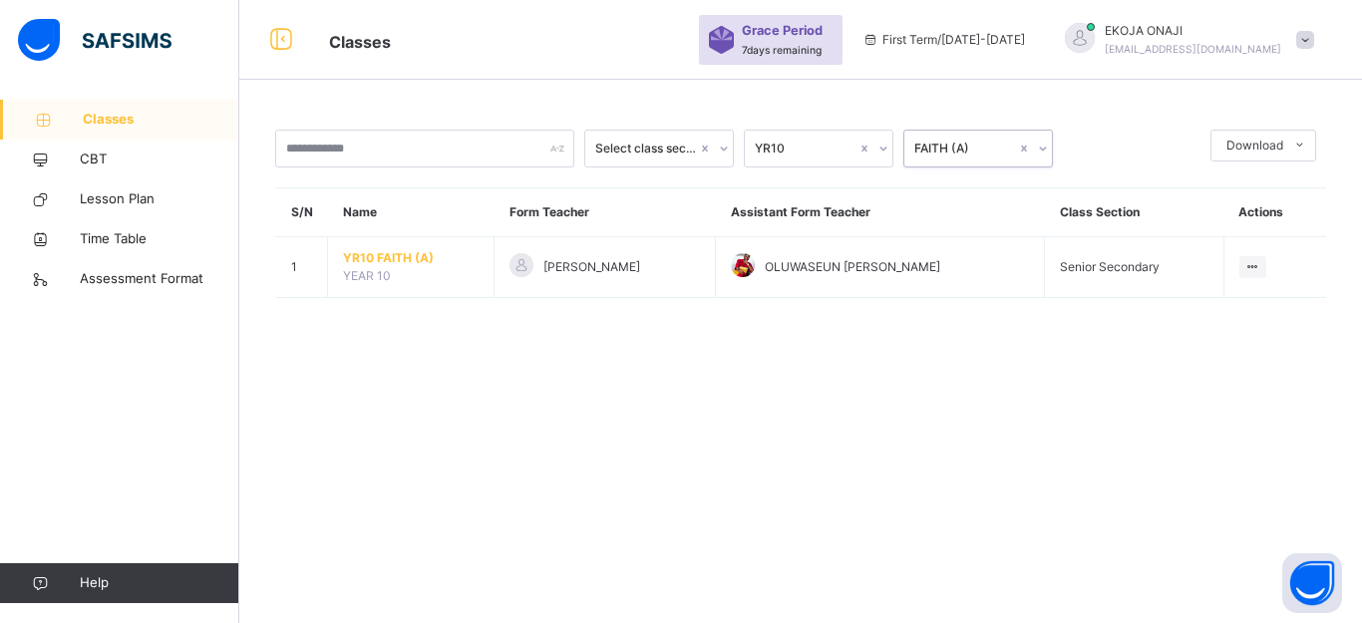
click at [1012, 148] on div "FAITH (A)" at bounding box center [965, 149] width 102 height 18
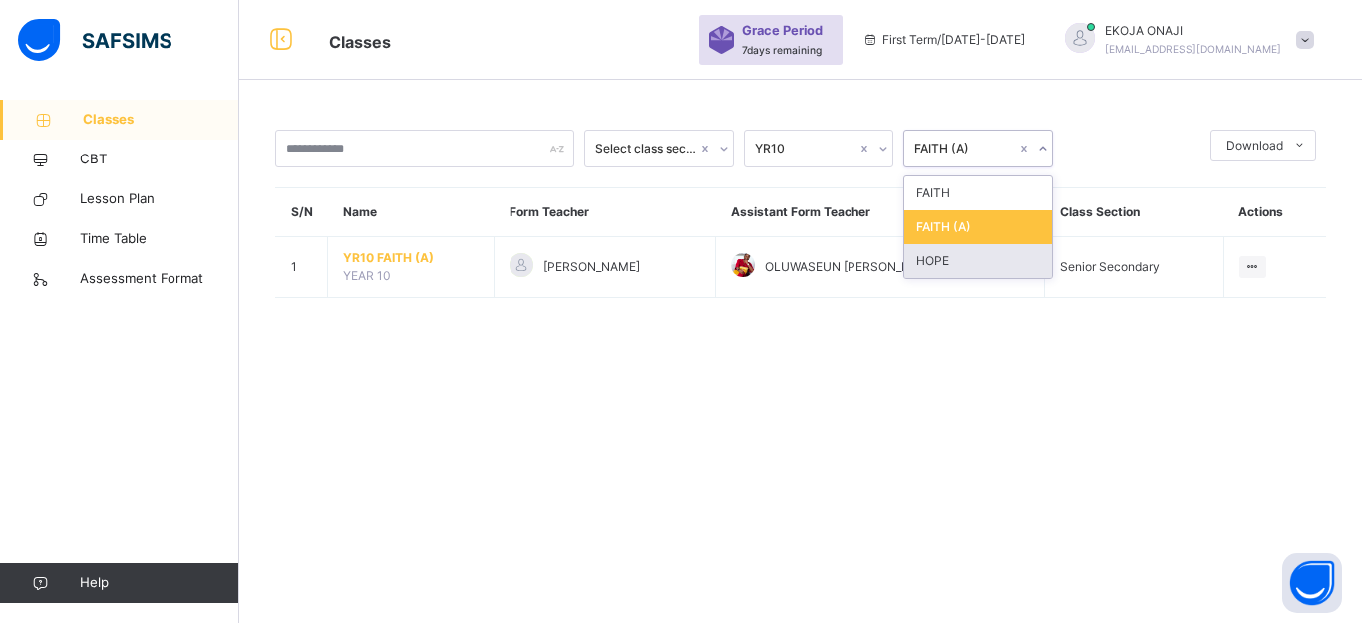
click at [935, 259] on div "HOPE" at bounding box center [978, 261] width 148 height 34
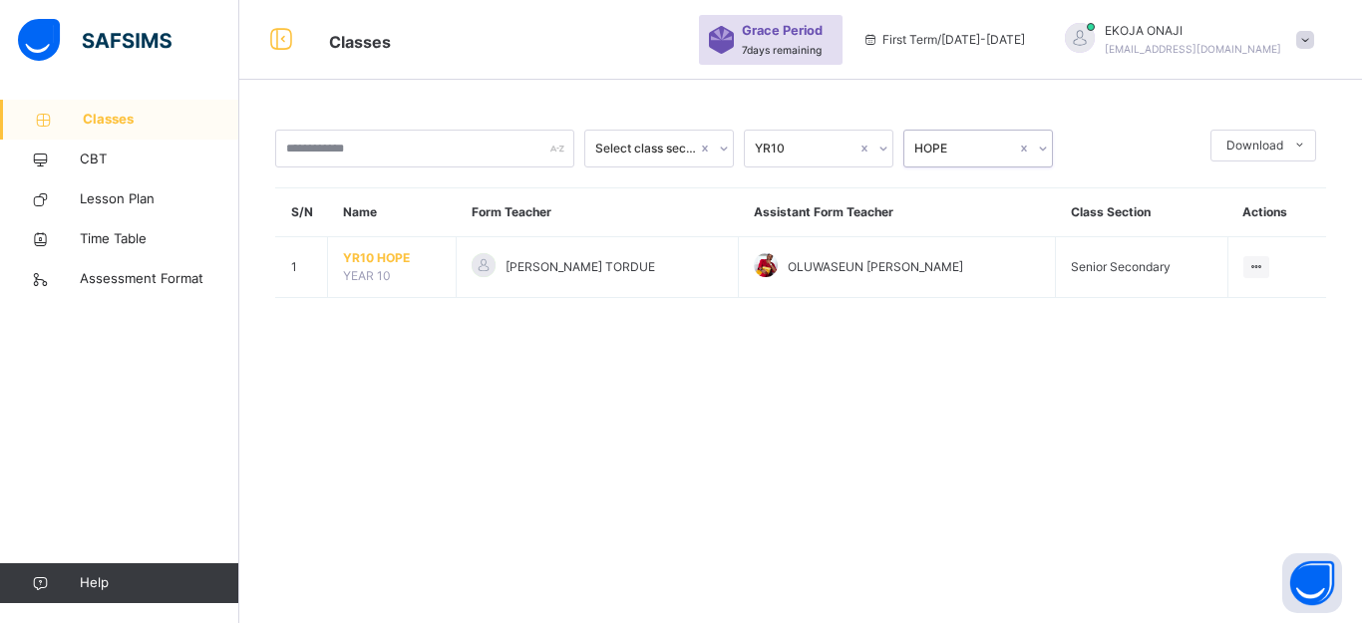
click at [671, 149] on div "Select class section" at bounding box center [646, 149] width 102 height 18
click at [639, 295] on div "Senior Secondary" at bounding box center [659, 295] width 148 height 34
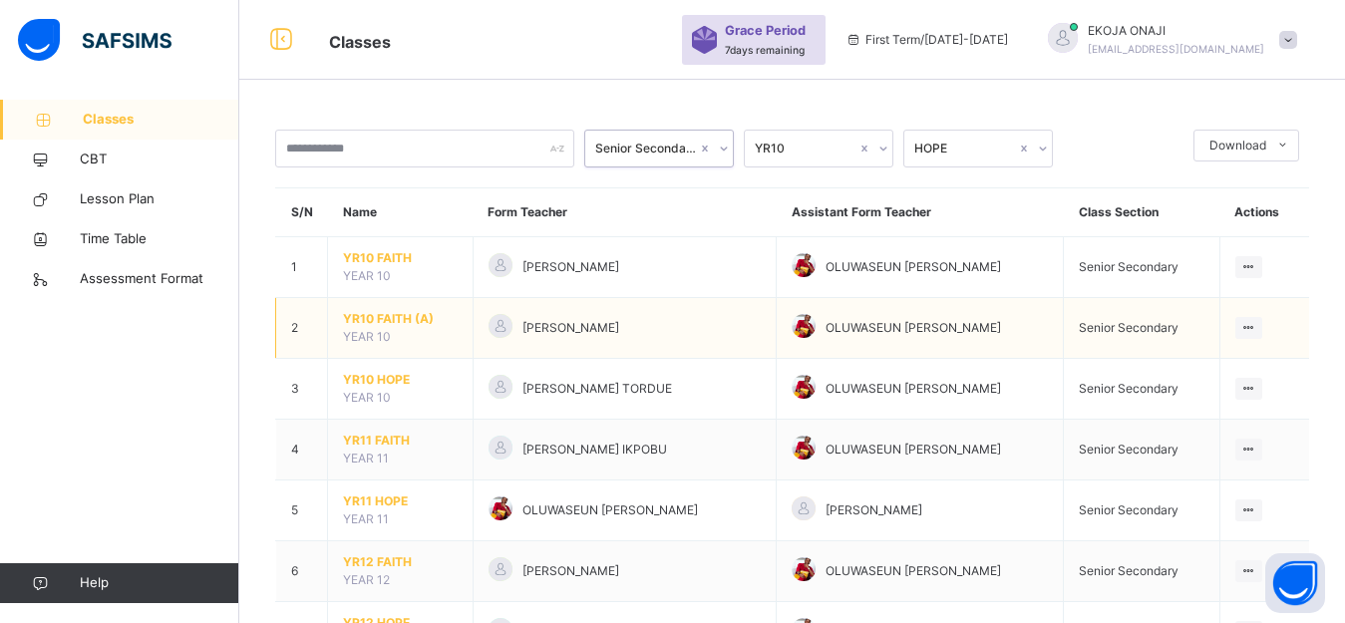
click at [380, 318] on span "YR10 FAITH (A)" at bounding box center [400, 319] width 115 height 18
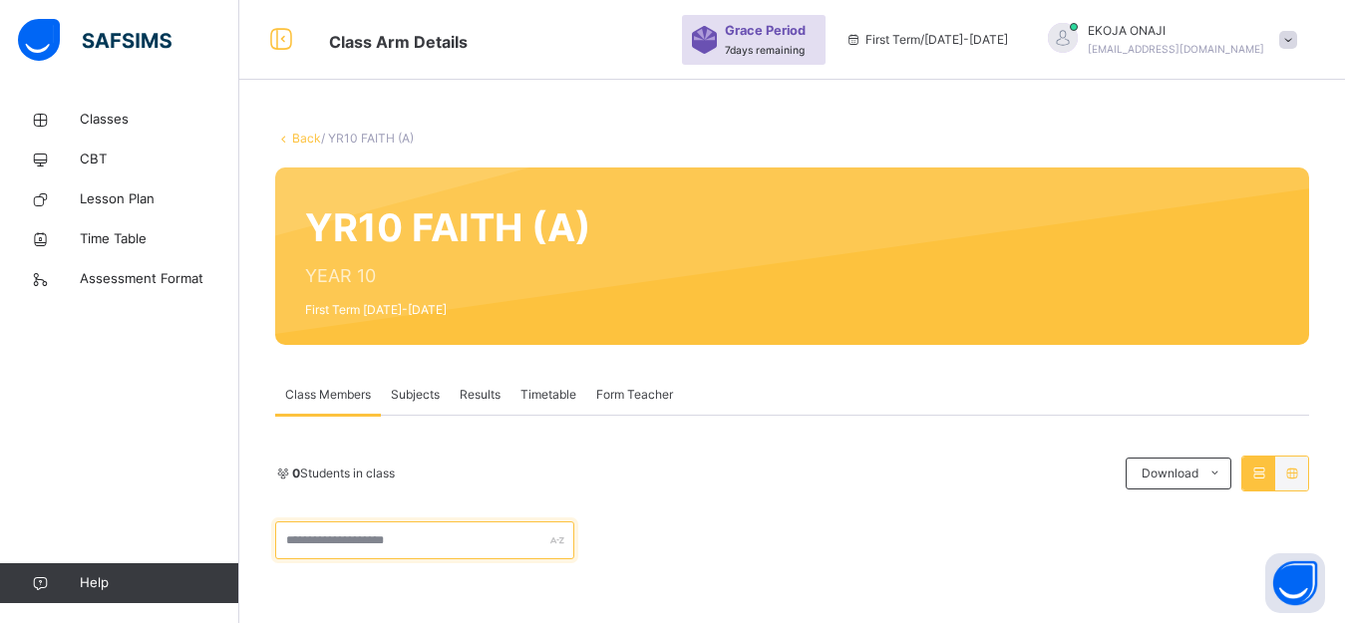
click at [461, 540] on input "text" at bounding box center [424, 540] width 299 height 38
click at [107, 119] on span "Classes" at bounding box center [159, 120] width 159 height 20
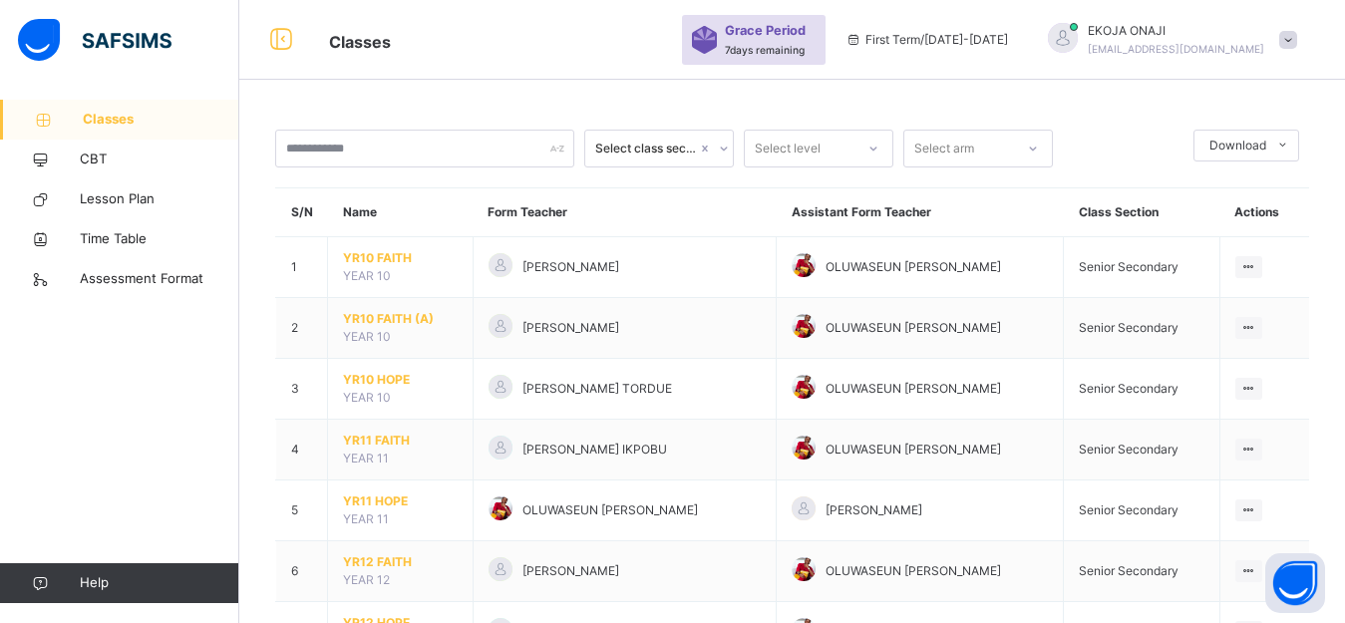
click at [167, 120] on span "Classes" at bounding box center [161, 120] width 156 height 20
click at [1290, 143] on icon at bounding box center [1282, 146] width 15 height 16
click at [1276, 103] on div "Select class section Select level Select arm Download Pdf Report Excel Report S…" at bounding box center [791, 406] width 1105 height 613
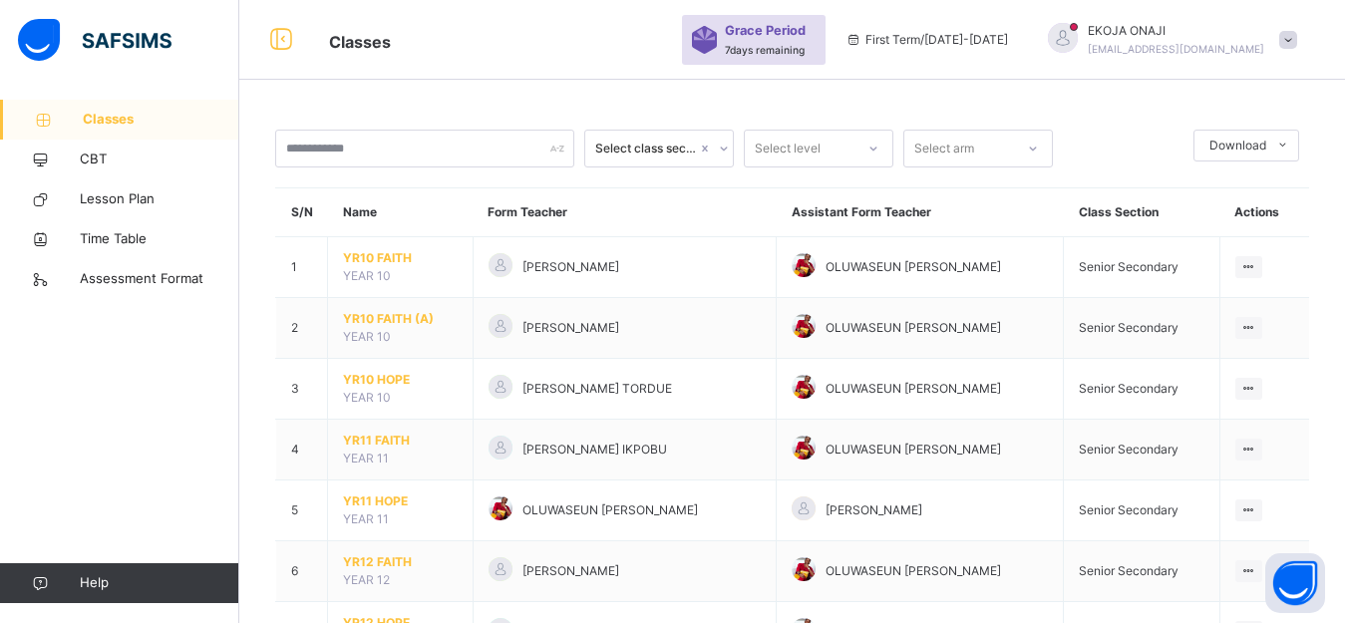
click at [141, 115] on span "Classes" at bounding box center [161, 120] width 156 height 20
click at [375, 448] on span "YR11 FAITH" at bounding box center [400, 441] width 115 height 18
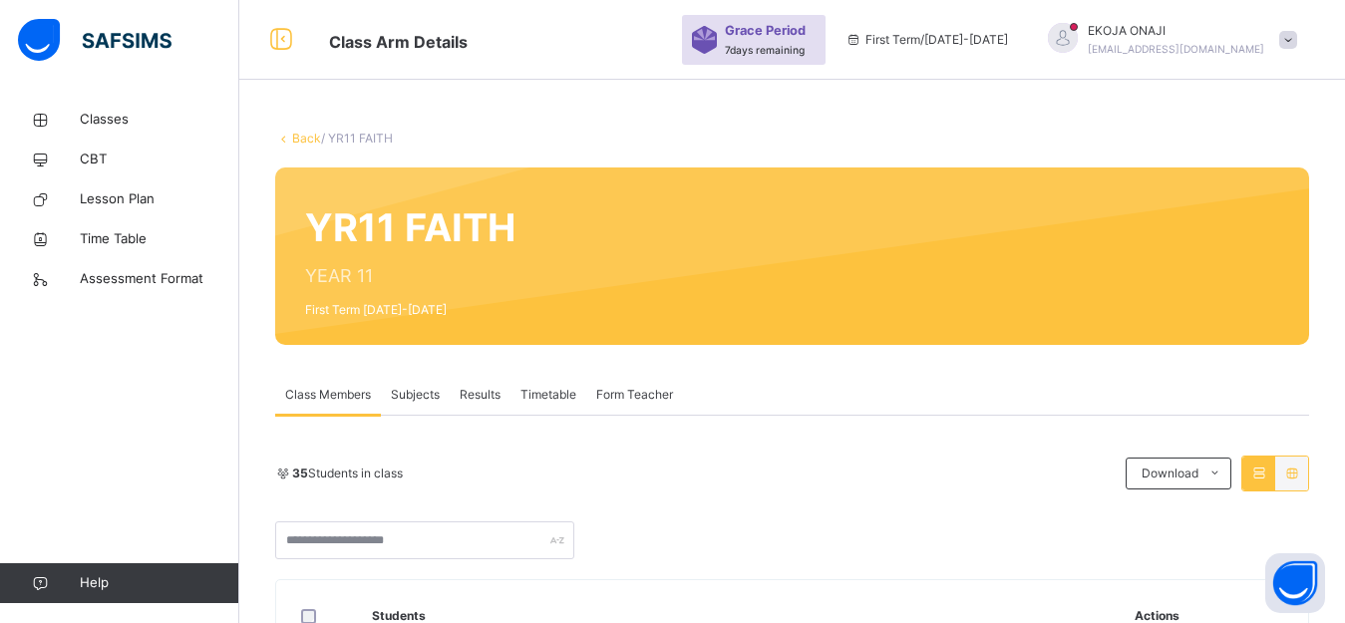
scroll to position [199, 0]
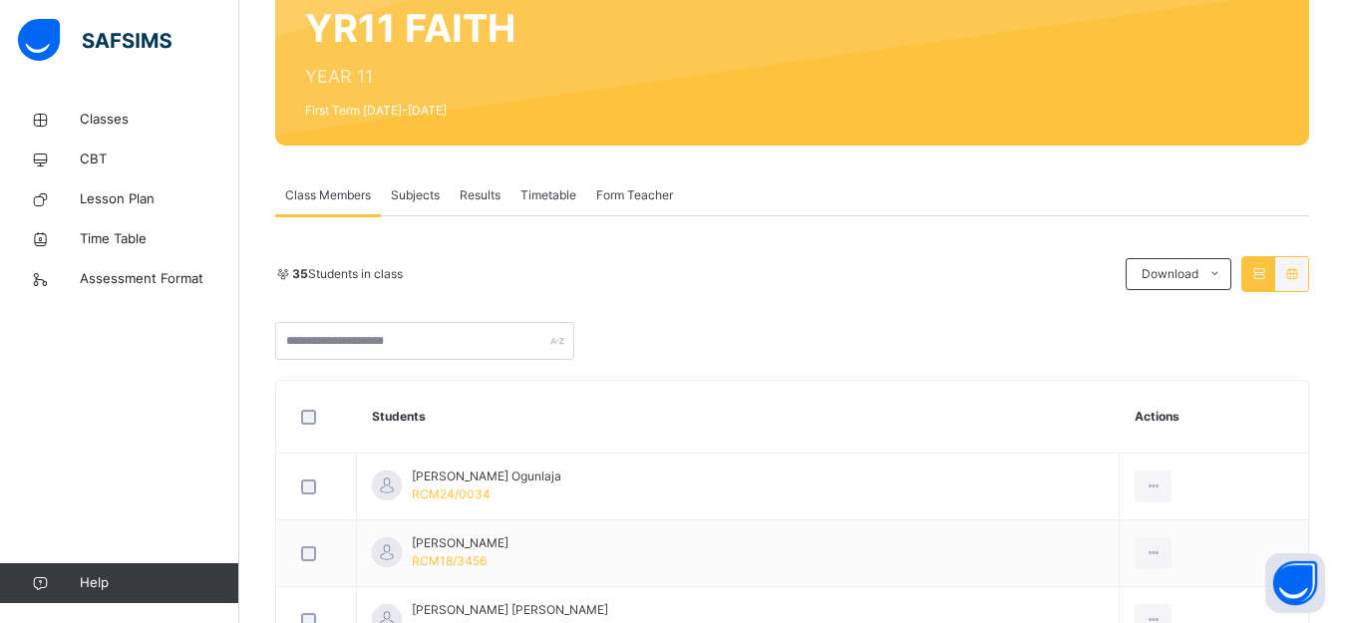
click at [402, 195] on span "Subjects" at bounding box center [415, 195] width 49 height 18
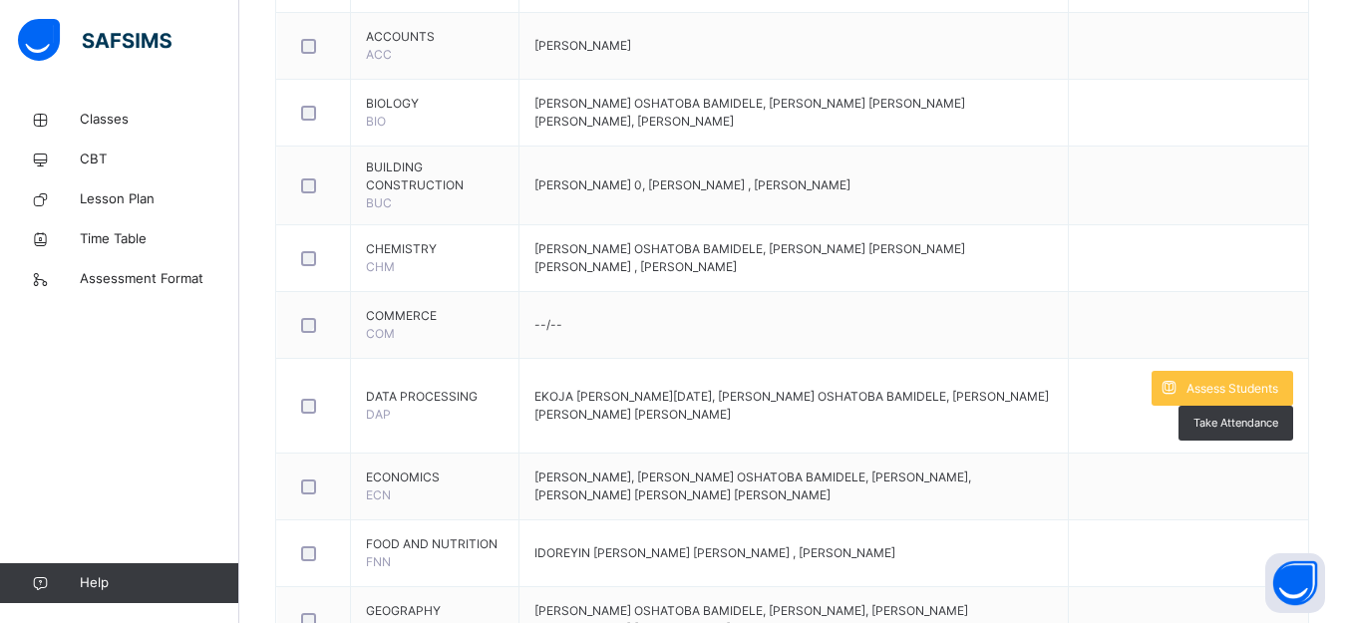
scroll to position [1196, 0]
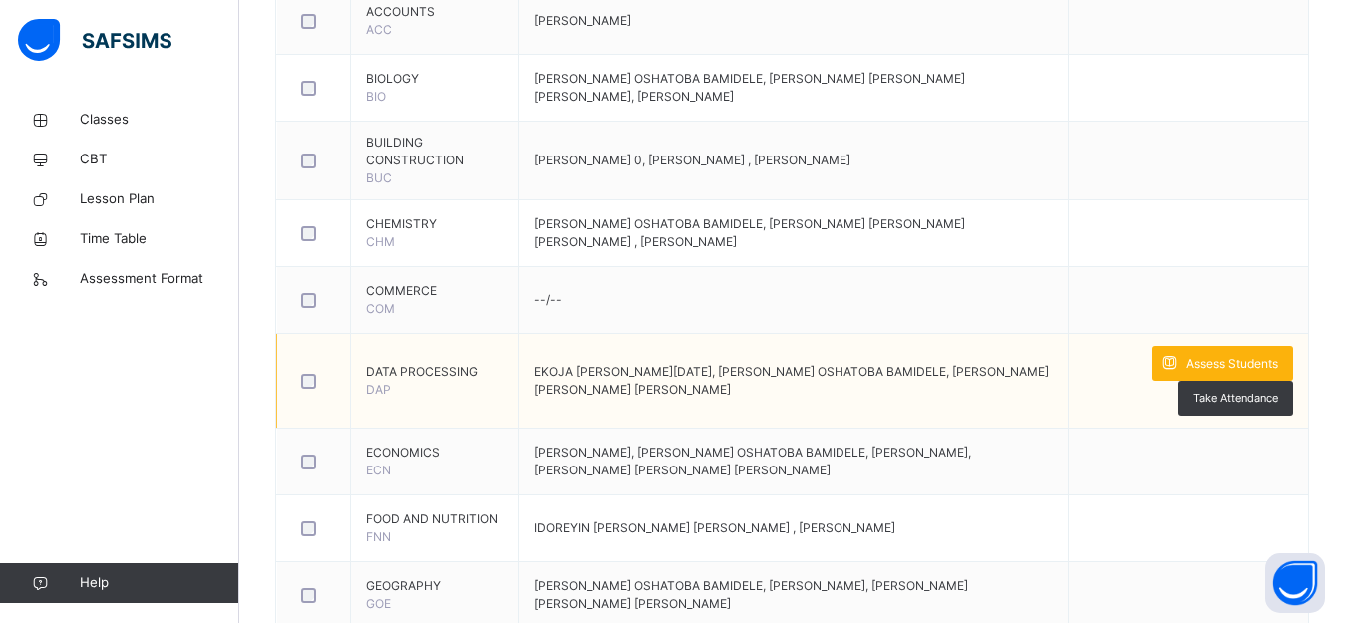
click at [1256, 359] on span "Assess Students" at bounding box center [1232, 364] width 92 height 18
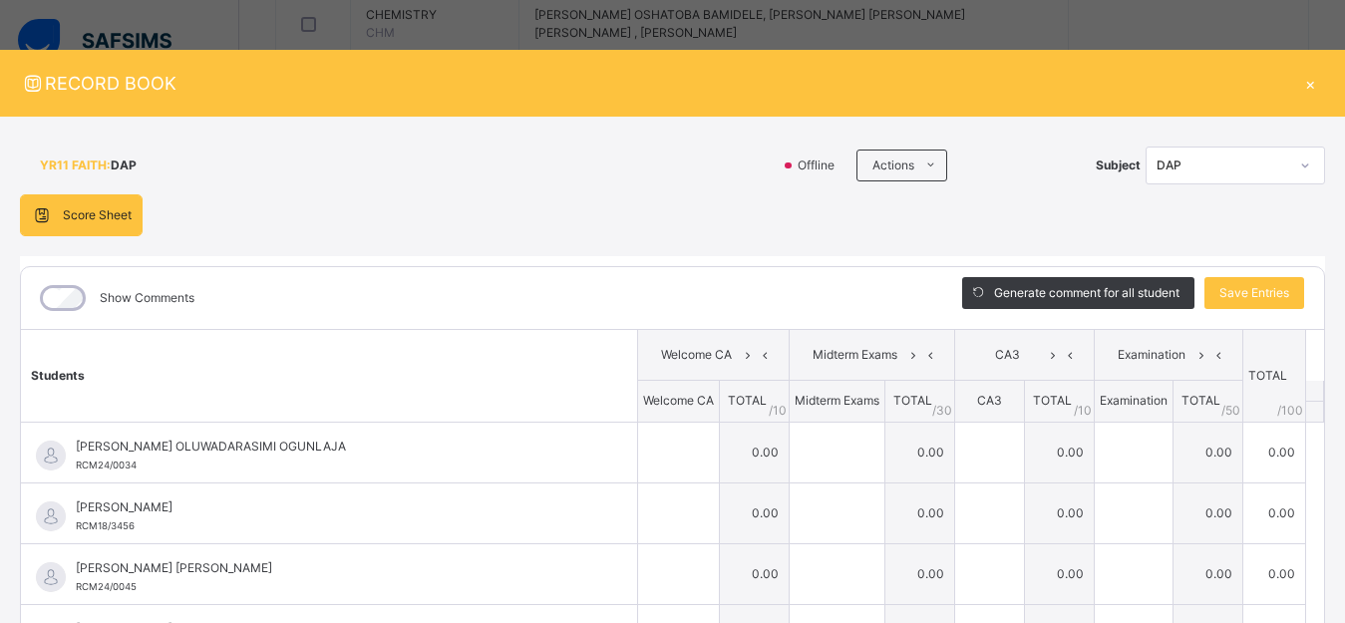
scroll to position [1435, 0]
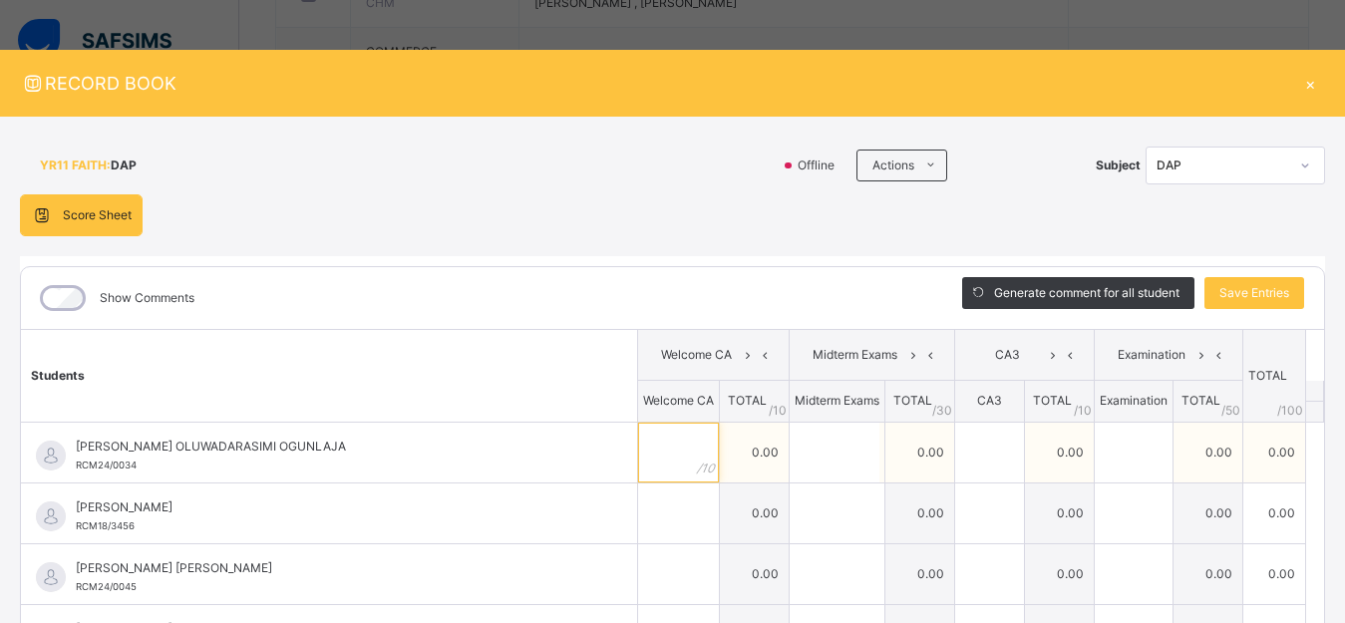
click at [649, 452] on input "text" at bounding box center [678, 453] width 81 height 60
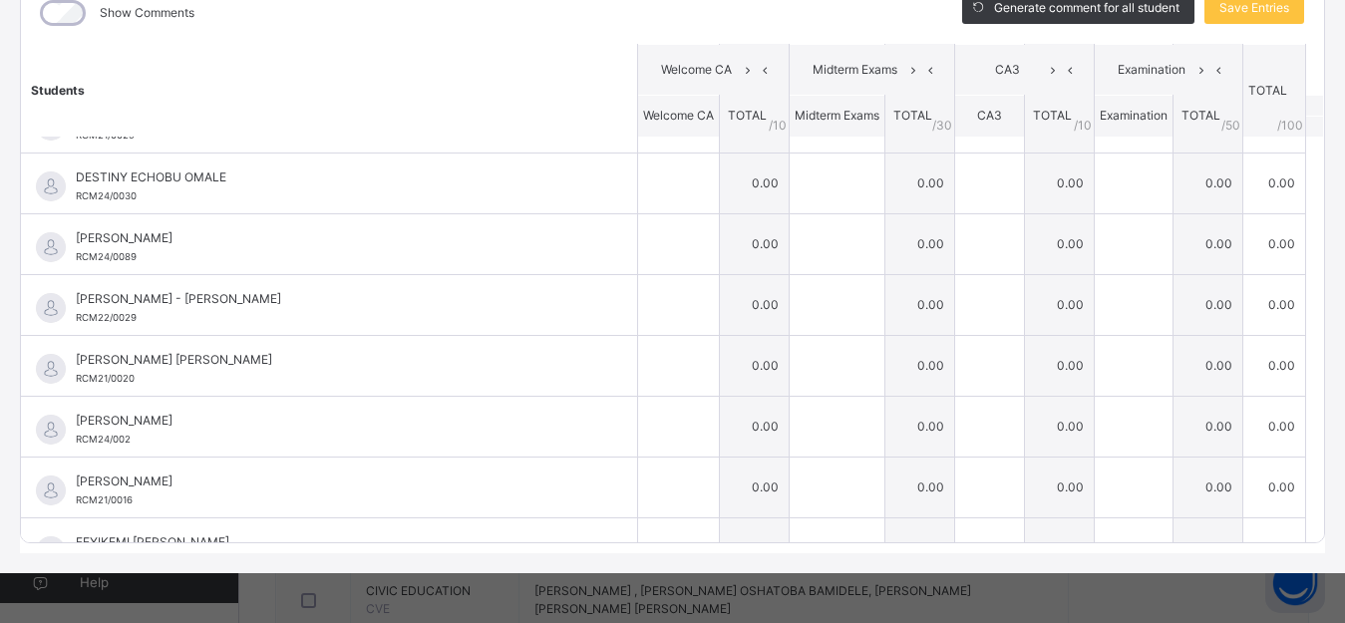
scroll to position [252, 0]
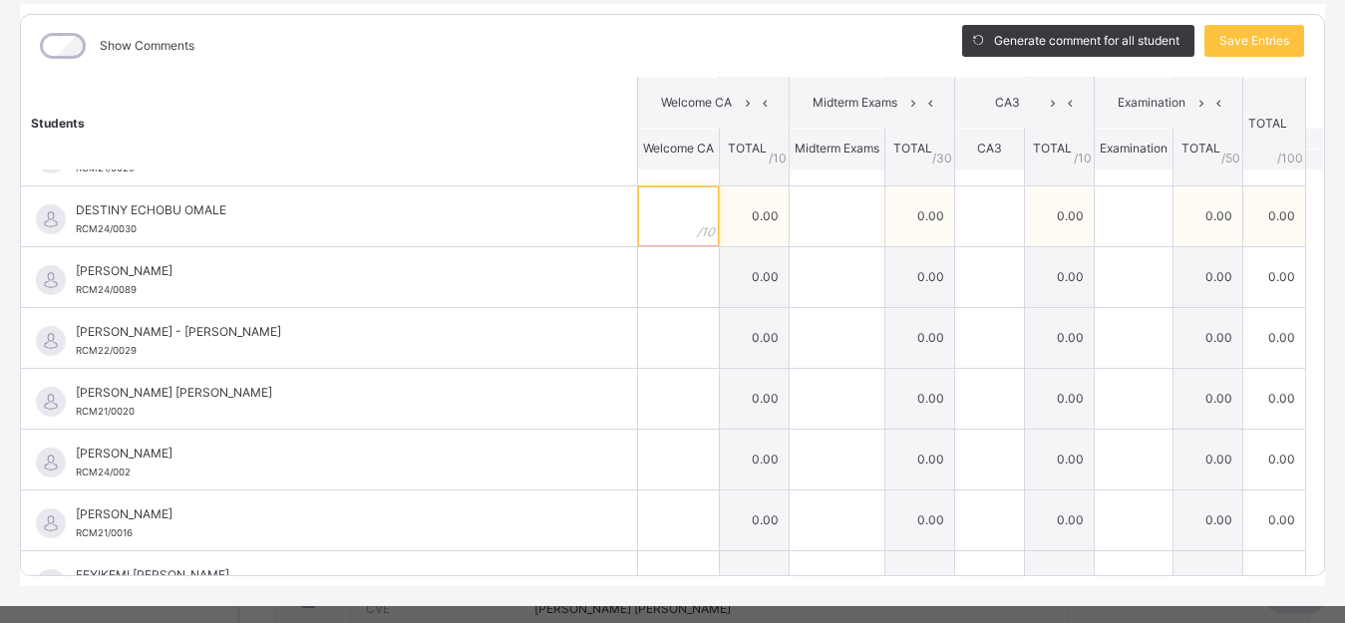
click at [650, 224] on input "text" at bounding box center [678, 216] width 81 height 60
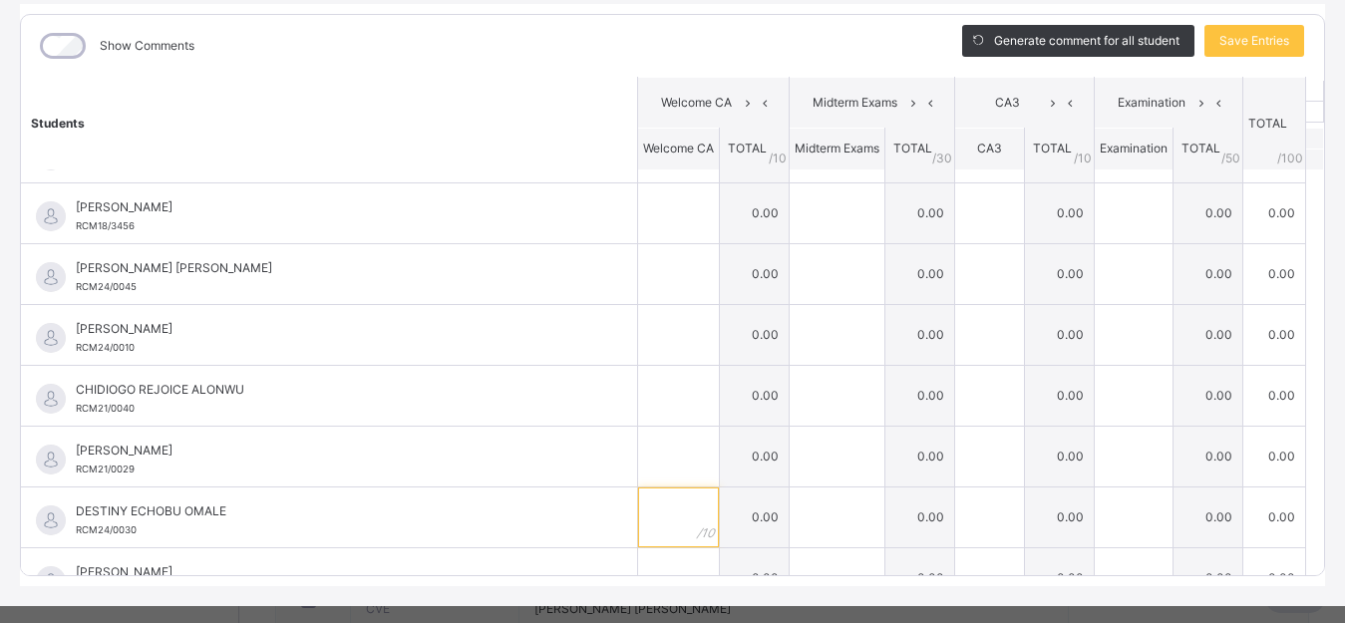
scroll to position [0, 0]
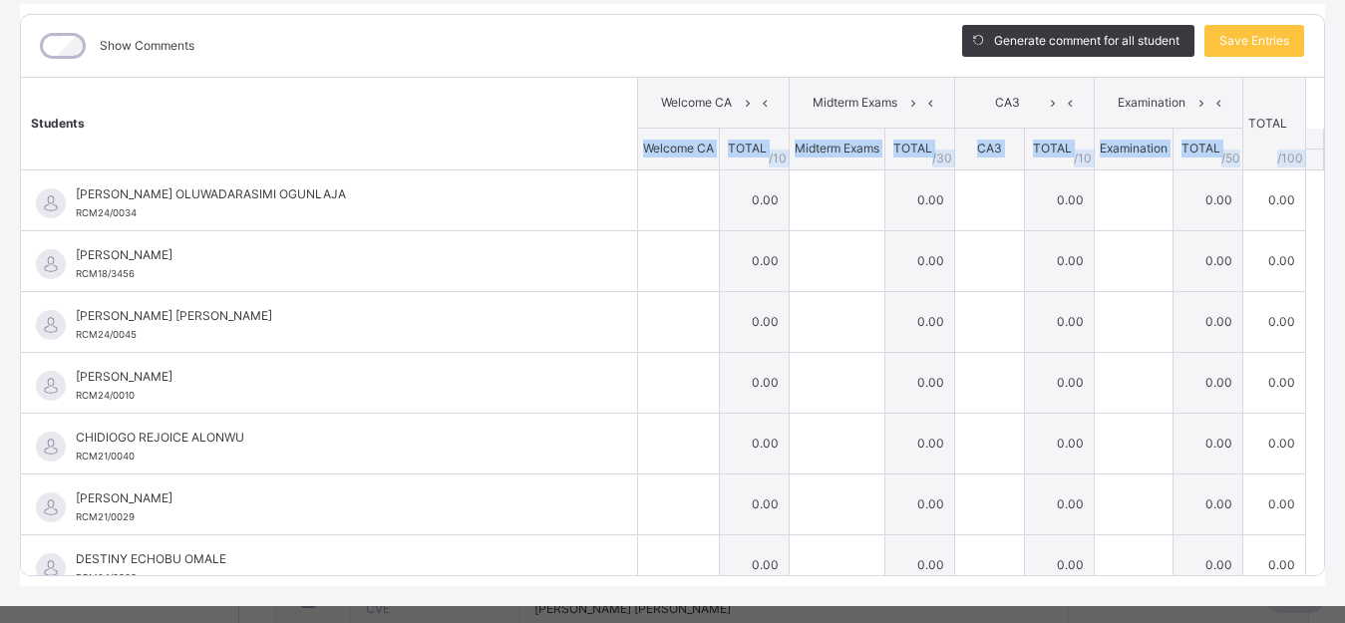
drag, startPoint x: 1290, startPoint y: 139, endPoint x: 1290, endPoint y: 97, distance: 41.9
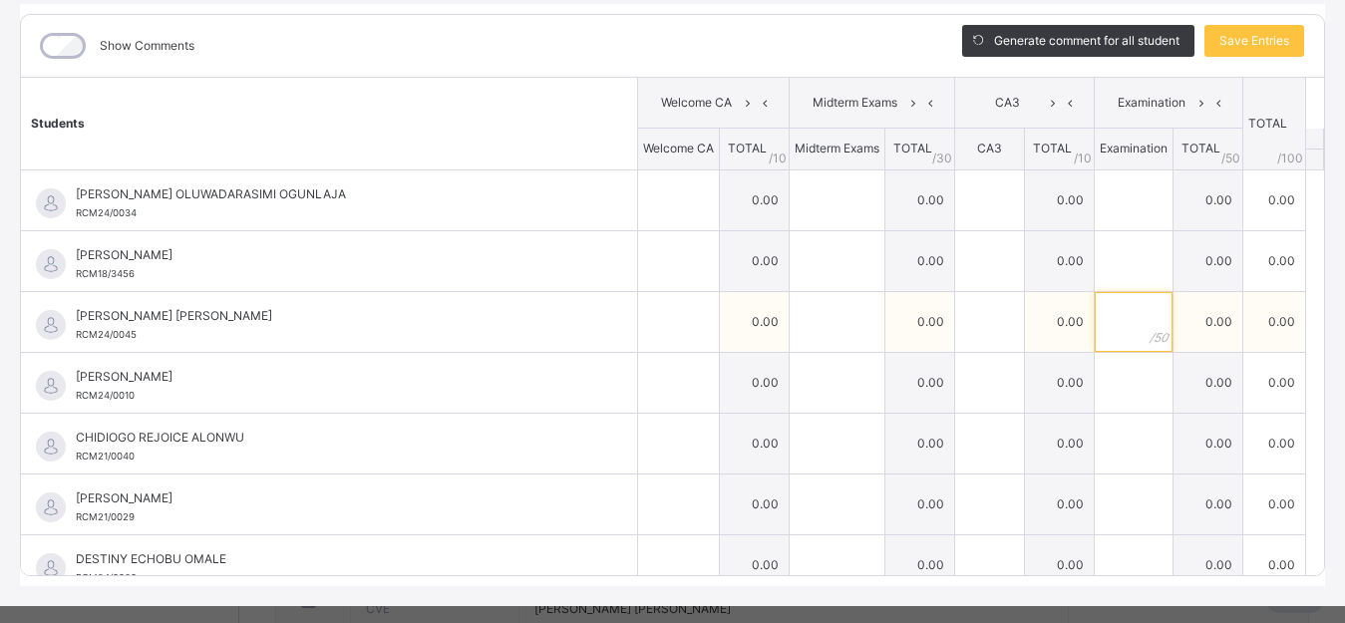
click at [1094, 330] on input "text" at bounding box center [1133, 322] width 78 height 60
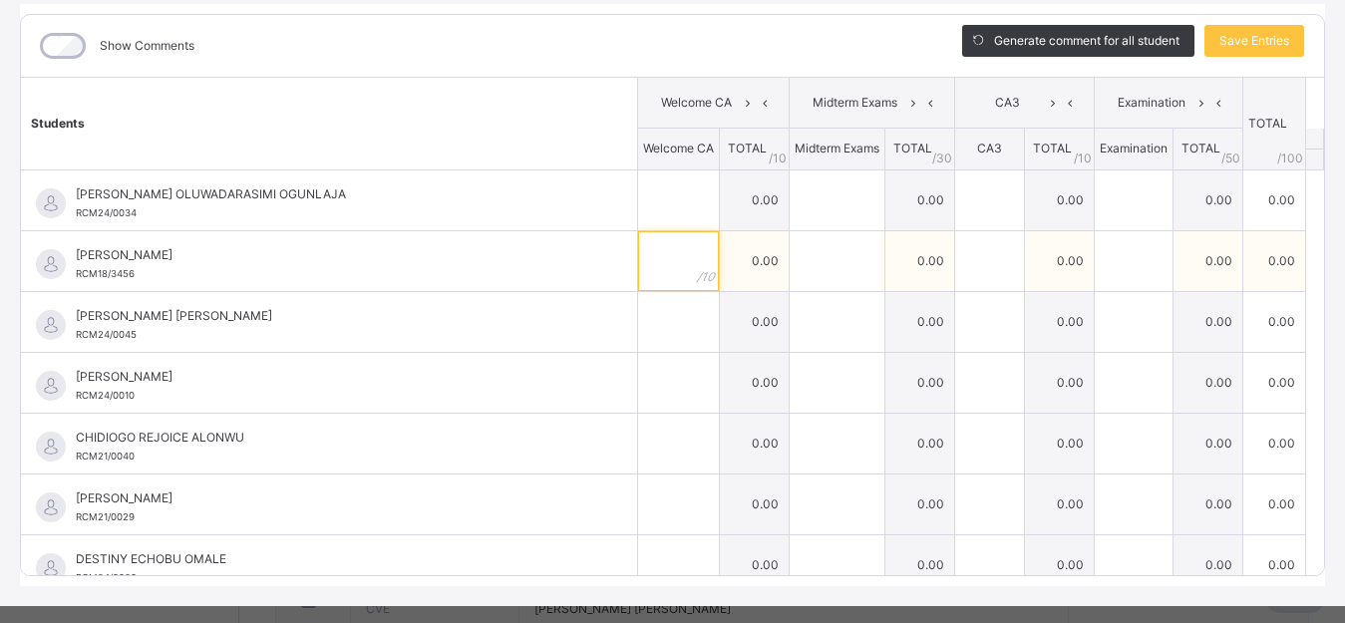
click at [647, 261] on input "text" at bounding box center [678, 261] width 81 height 60
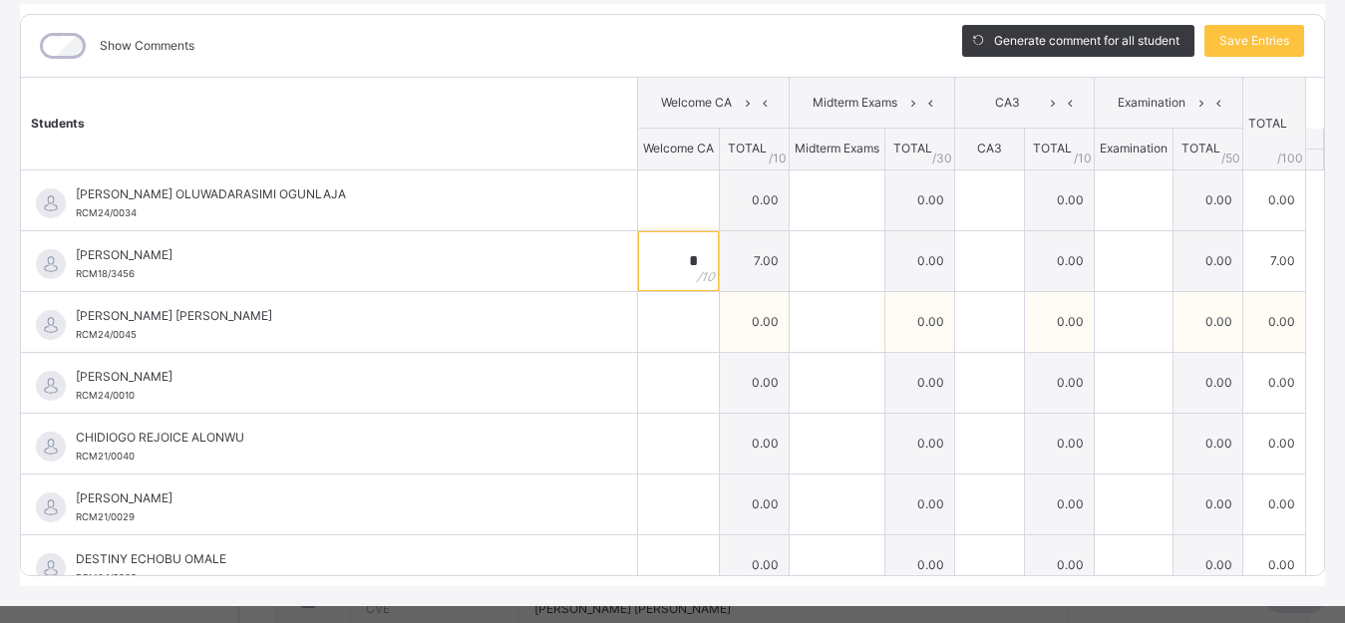
type input "*"
click at [661, 323] on input "text" at bounding box center [678, 322] width 81 height 60
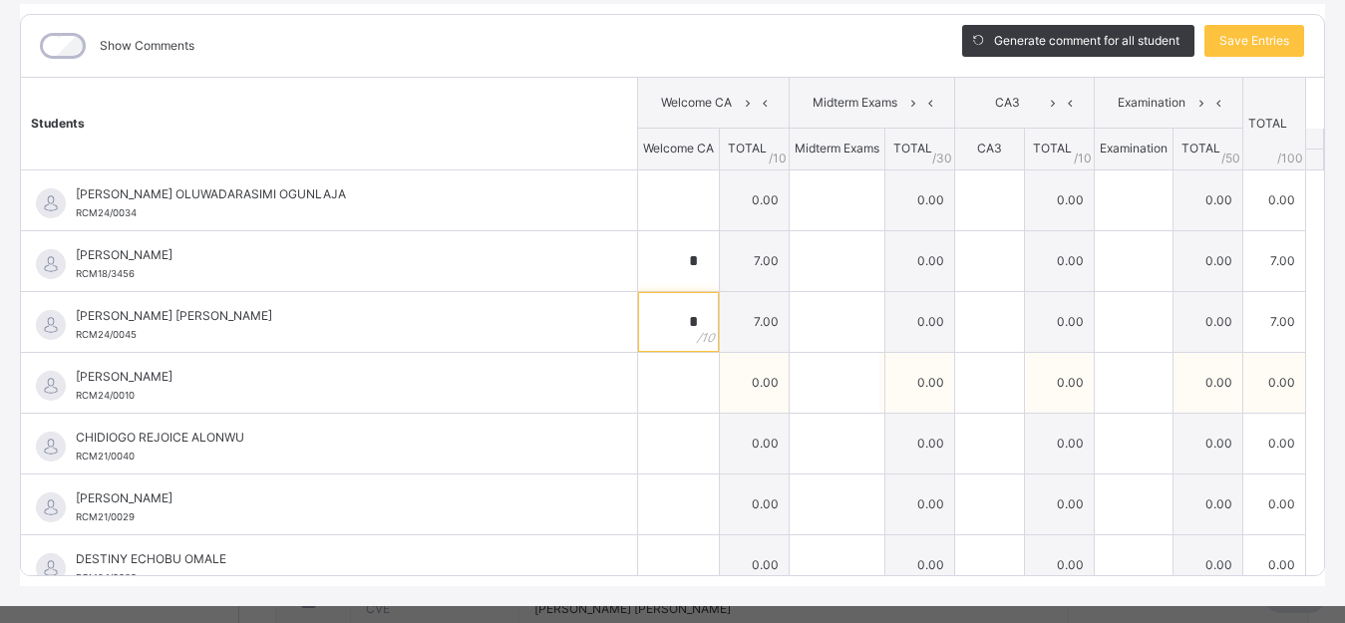
type input "*"
click at [660, 404] on input "text" at bounding box center [678, 383] width 81 height 60
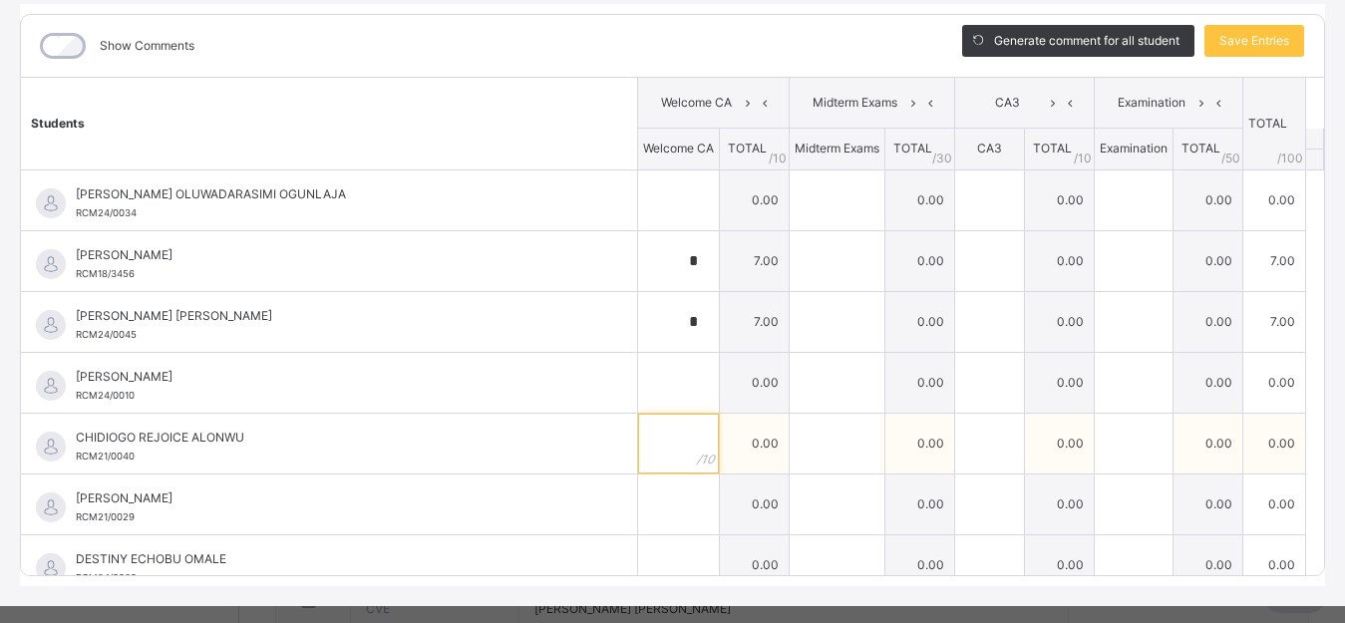
click at [665, 444] on div at bounding box center [678, 444] width 81 height 60
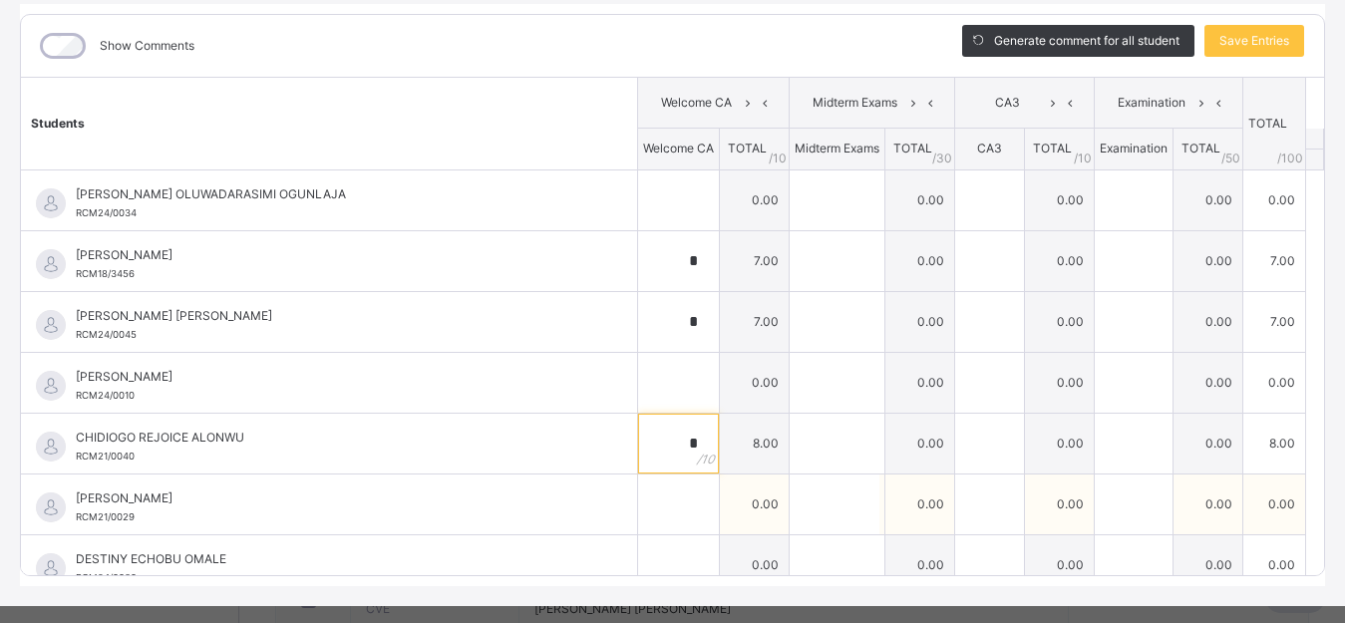
type input "*"
click at [660, 507] on input "text" at bounding box center [678, 504] width 81 height 60
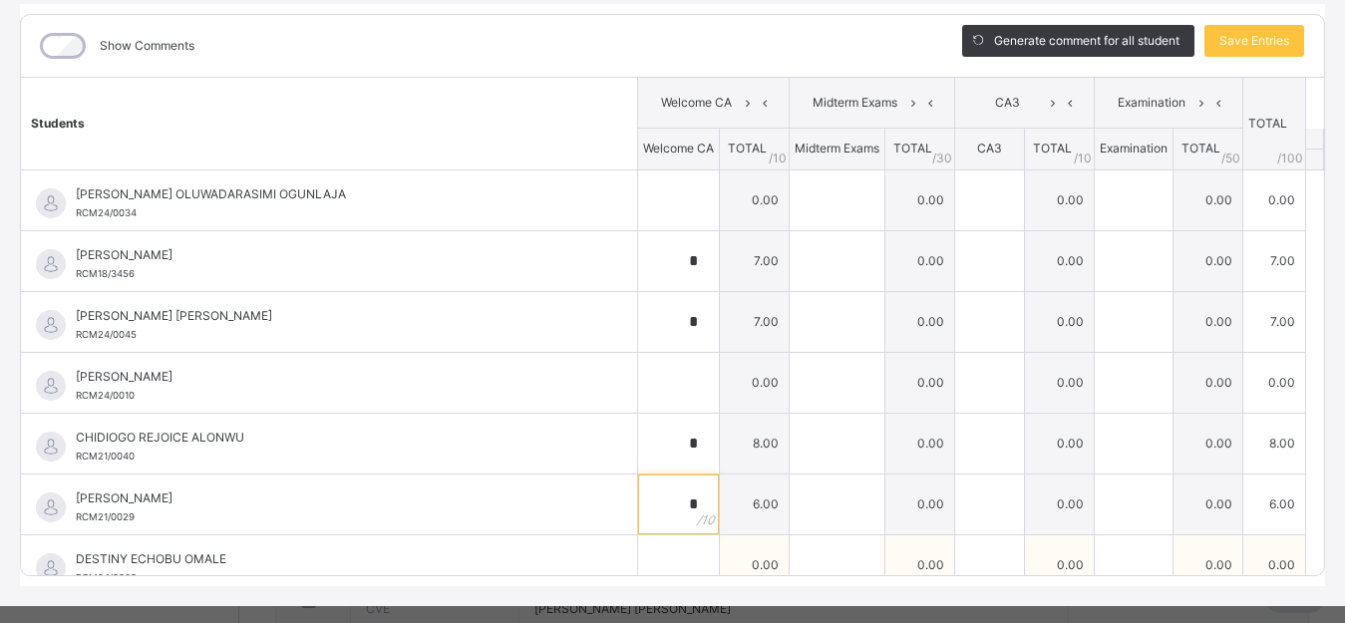
type input "*"
click at [657, 555] on input "text" at bounding box center [678, 565] width 81 height 60
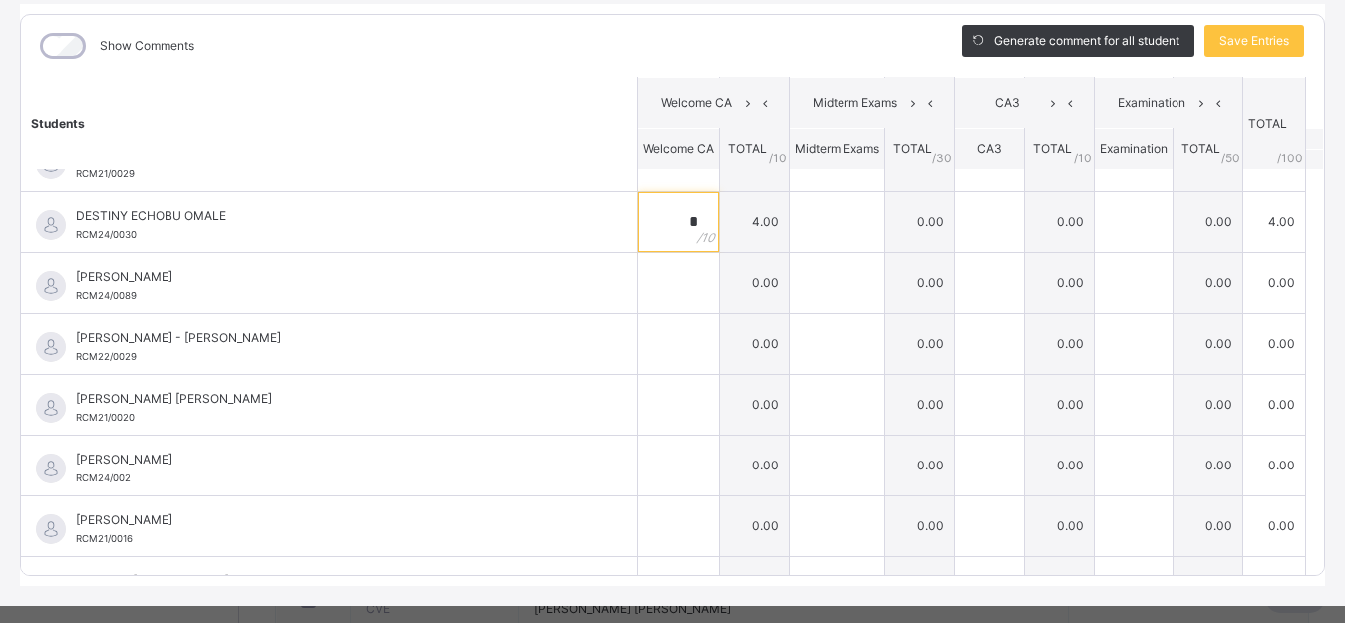
scroll to position [335, 0]
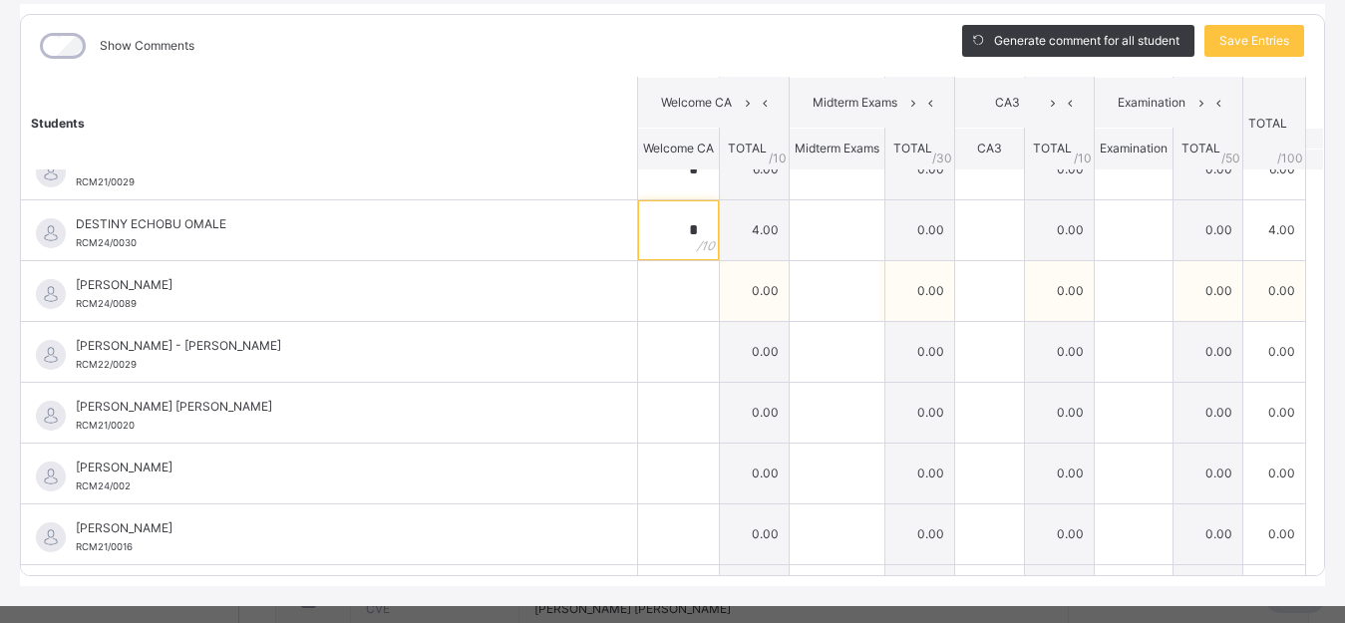
type input "*"
click at [665, 290] on div at bounding box center [678, 291] width 81 height 60
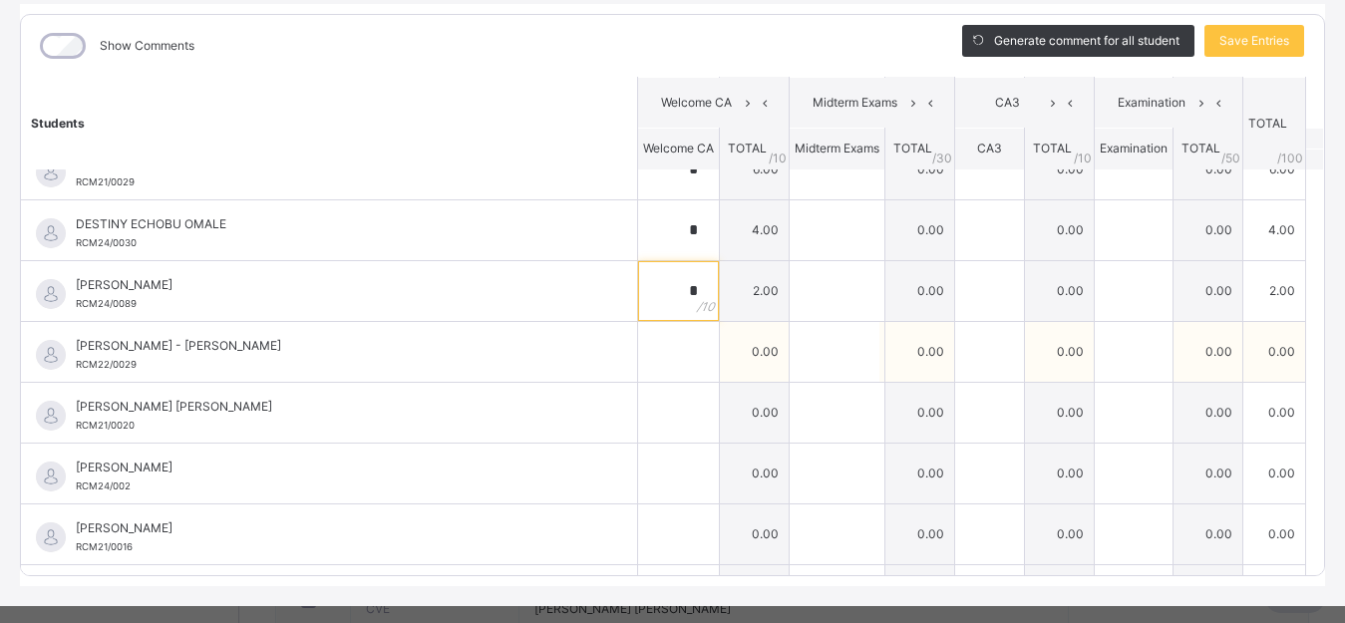
type input "*"
click at [657, 358] on input "text" at bounding box center [678, 352] width 81 height 60
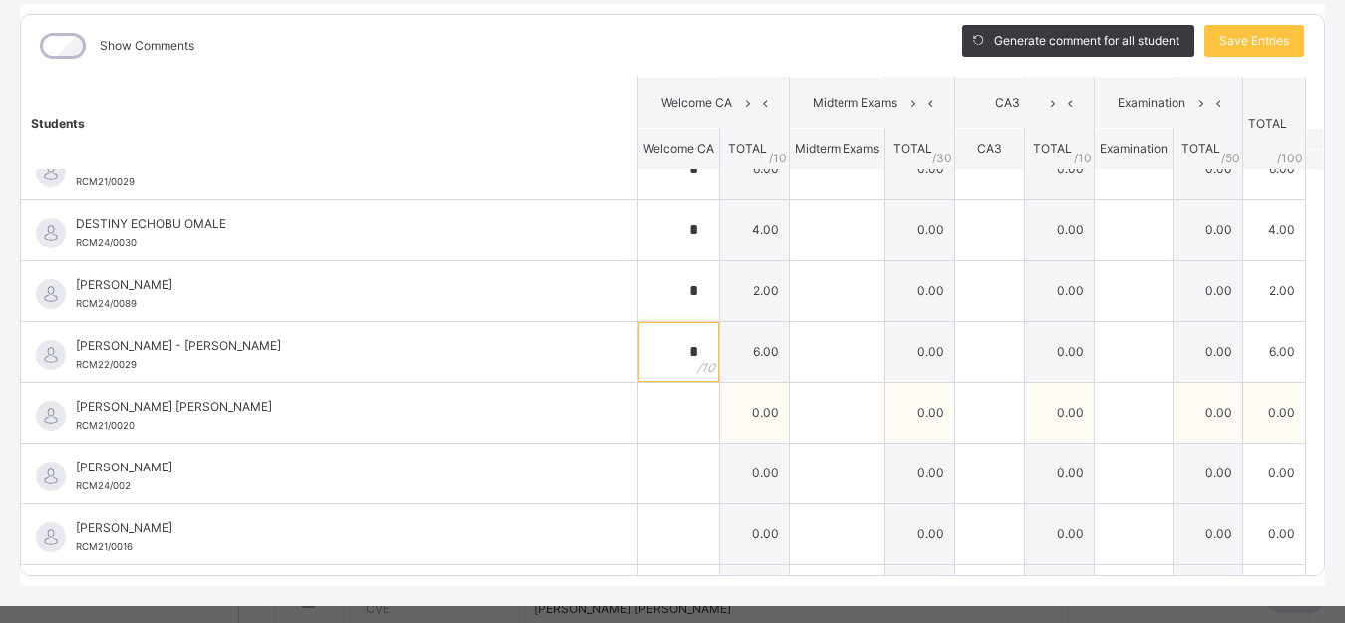
type input "*"
click at [655, 414] on input "text" at bounding box center [678, 413] width 81 height 60
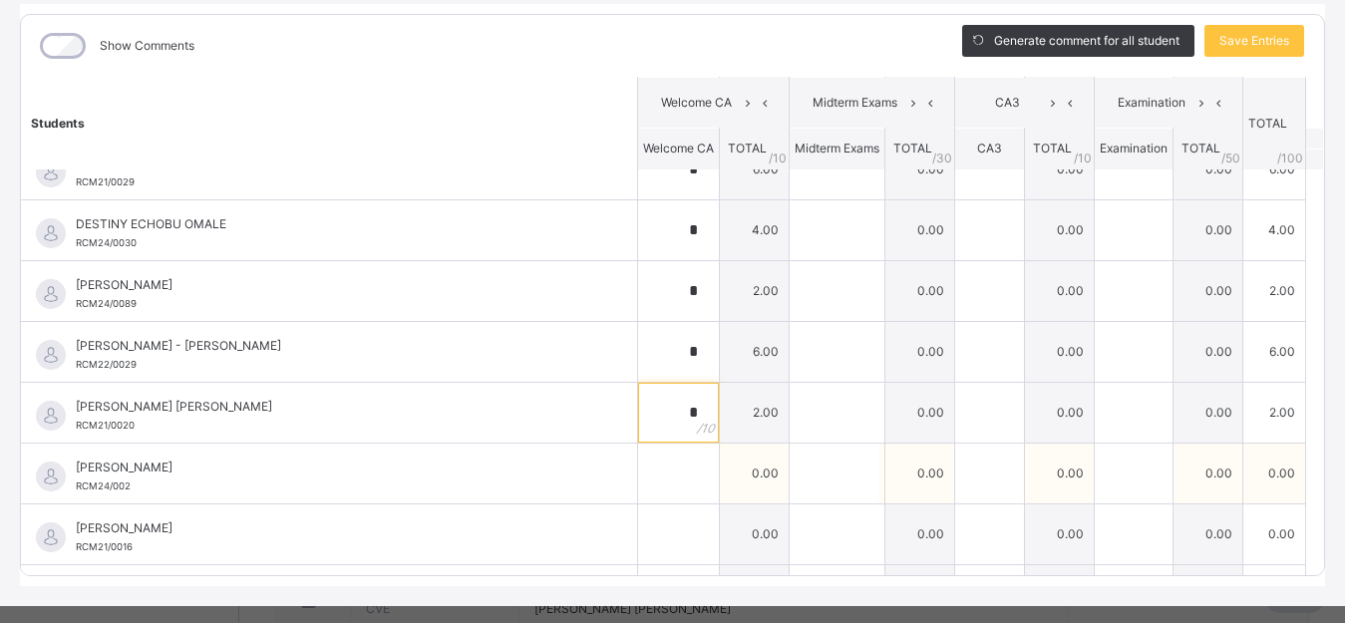
type input "*"
click at [660, 466] on input "text" at bounding box center [678, 474] width 81 height 60
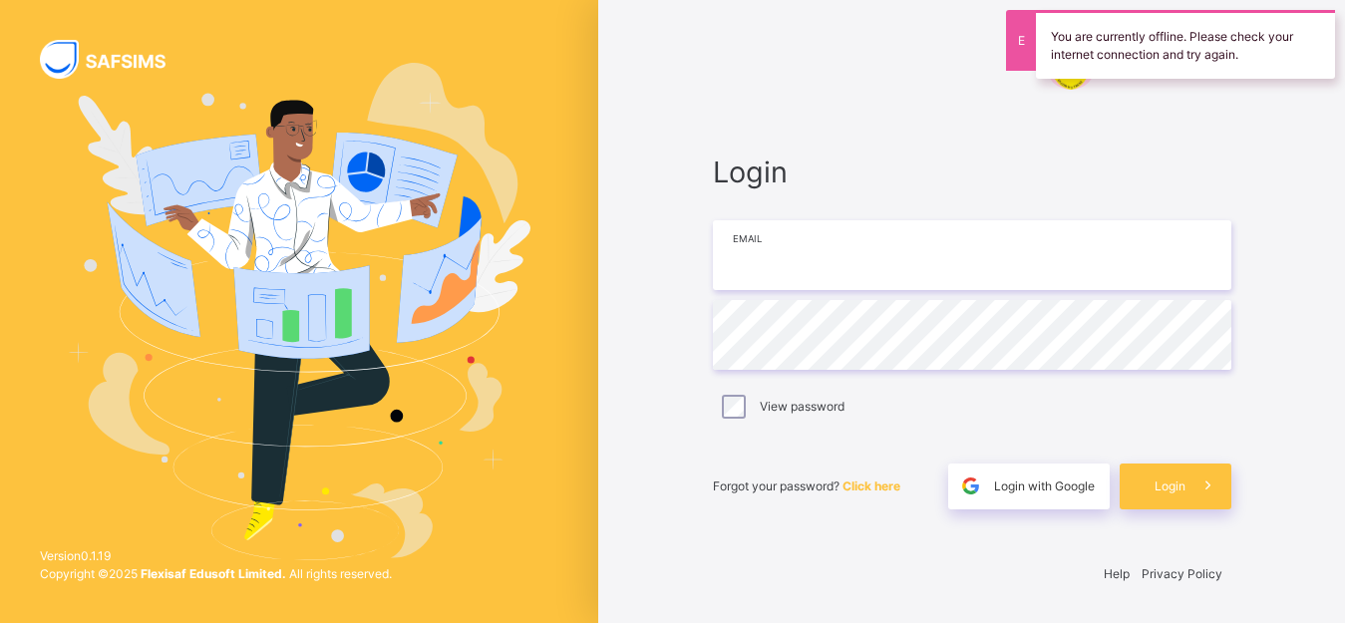
type input "**********"
